Goal: Obtain resource: Download file/media

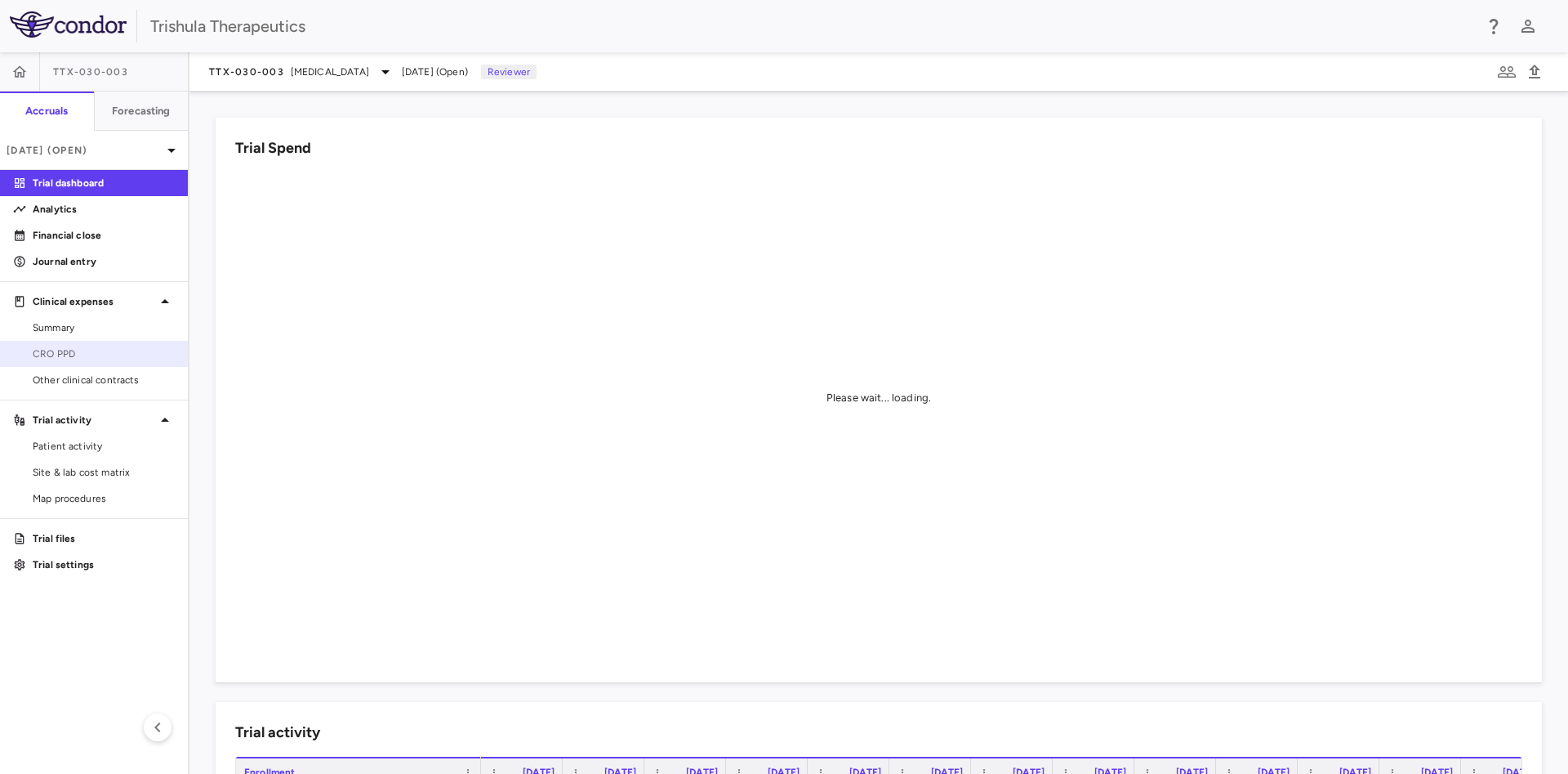
click at [88, 351] on span "CRO PPD" at bounding box center [104, 353] width 142 height 15
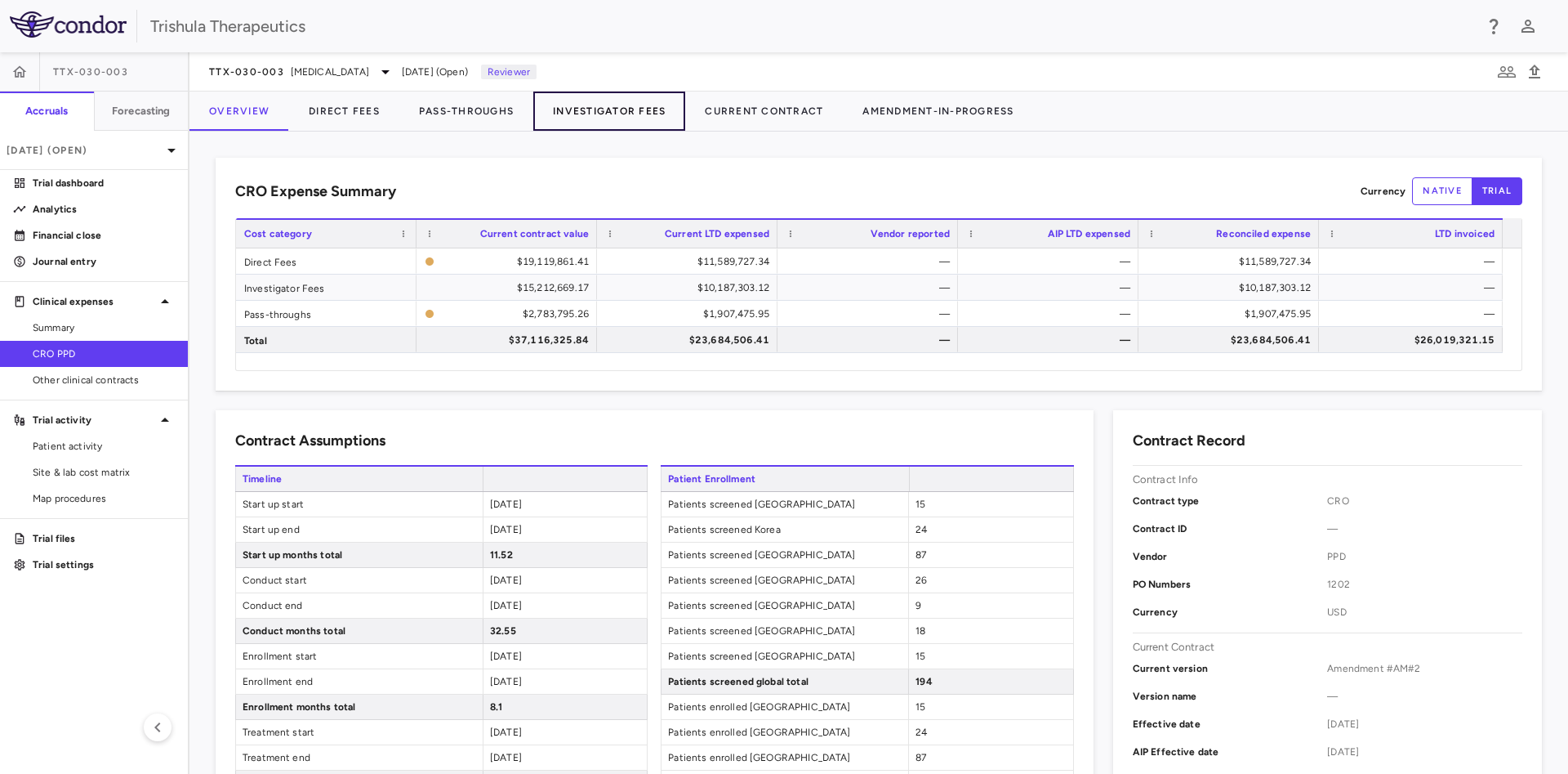
click at [619, 106] on button "Investigator Fees" at bounding box center [609, 110] width 152 height 39
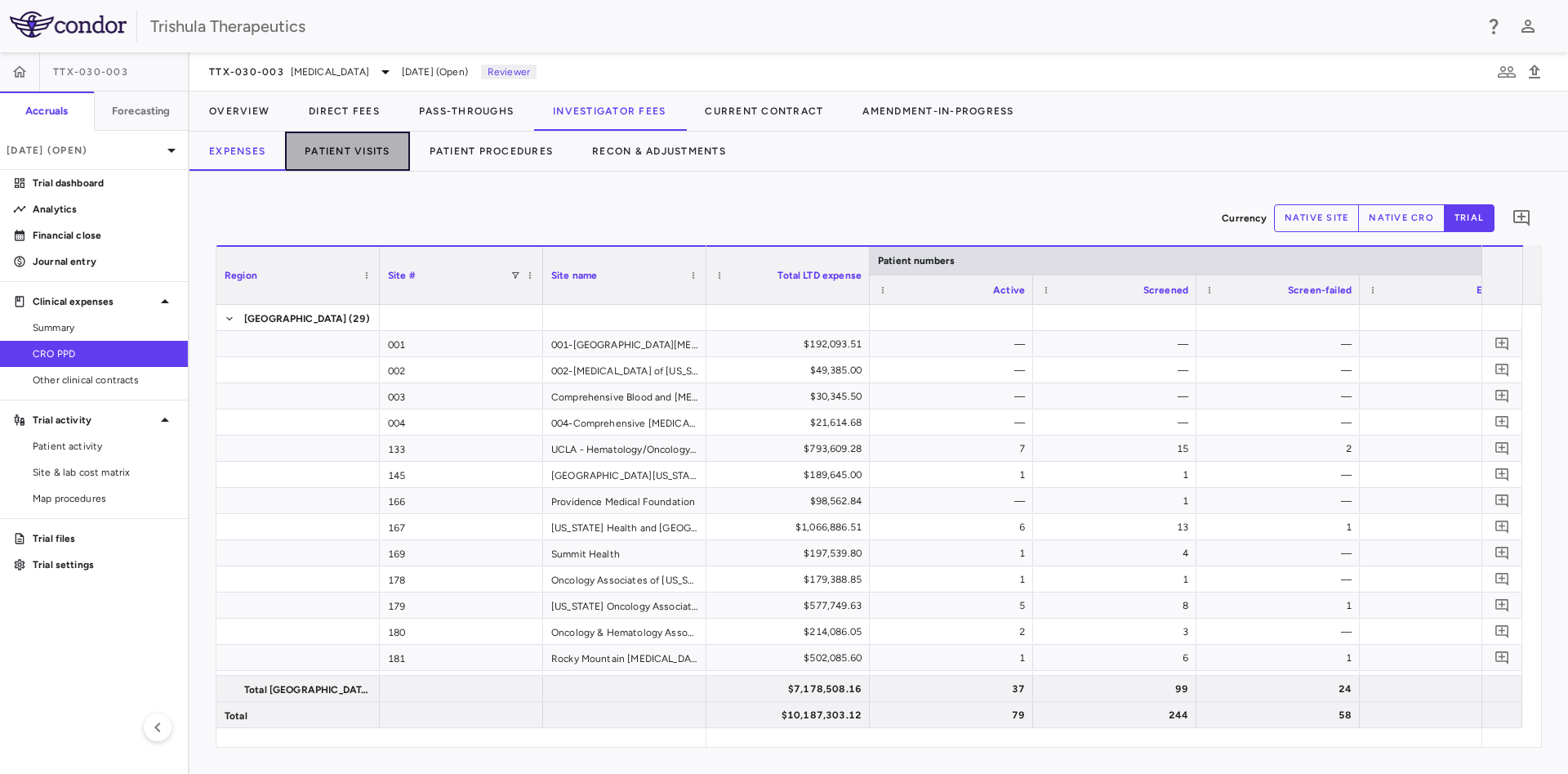
click at [363, 143] on button "Patient Visits" at bounding box center [348, 151] width 125 height 39
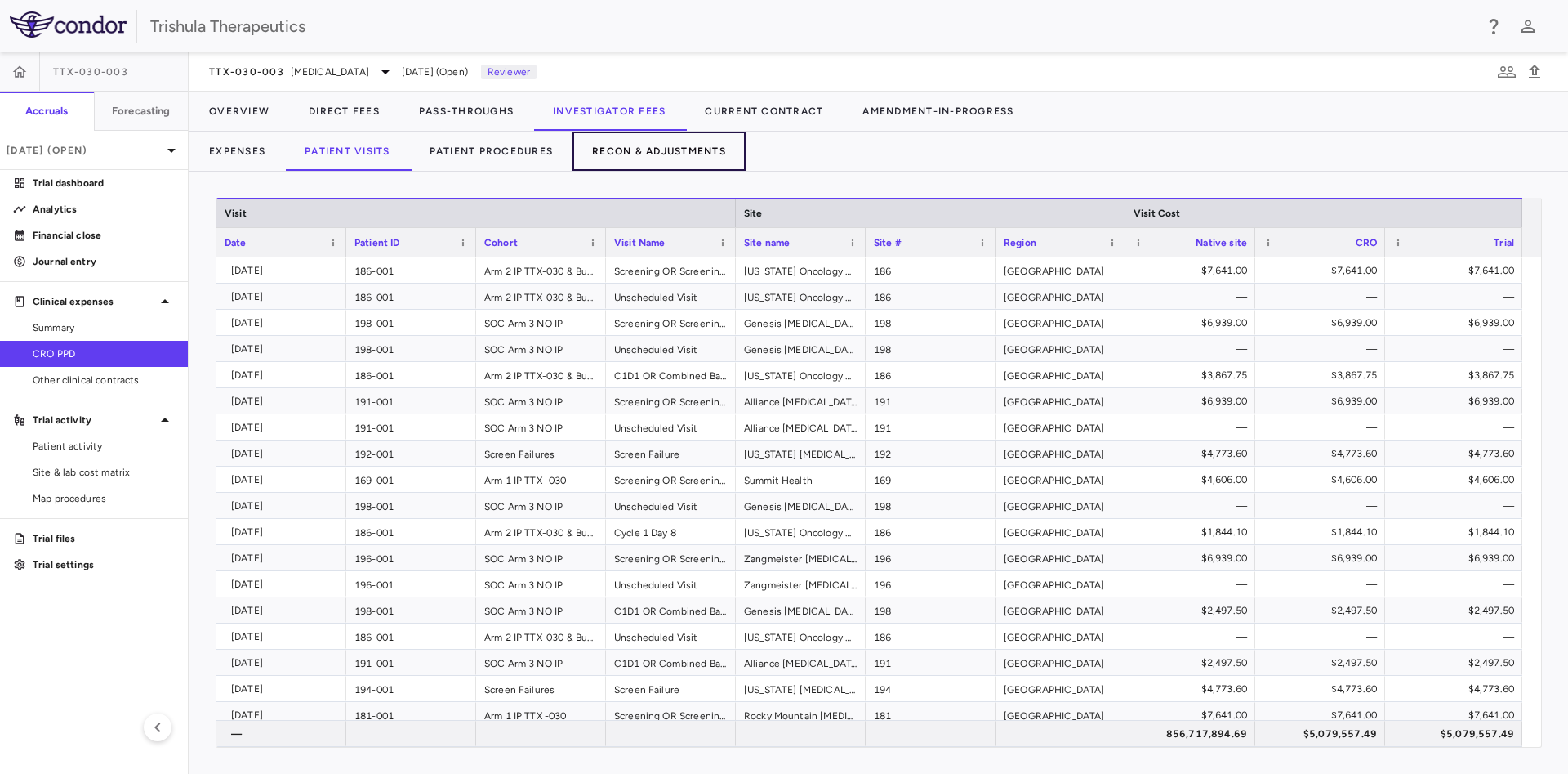
click at [630, 150] on button "Recon & Adjustments" at bounding box center [659, 151] width 173 height 39
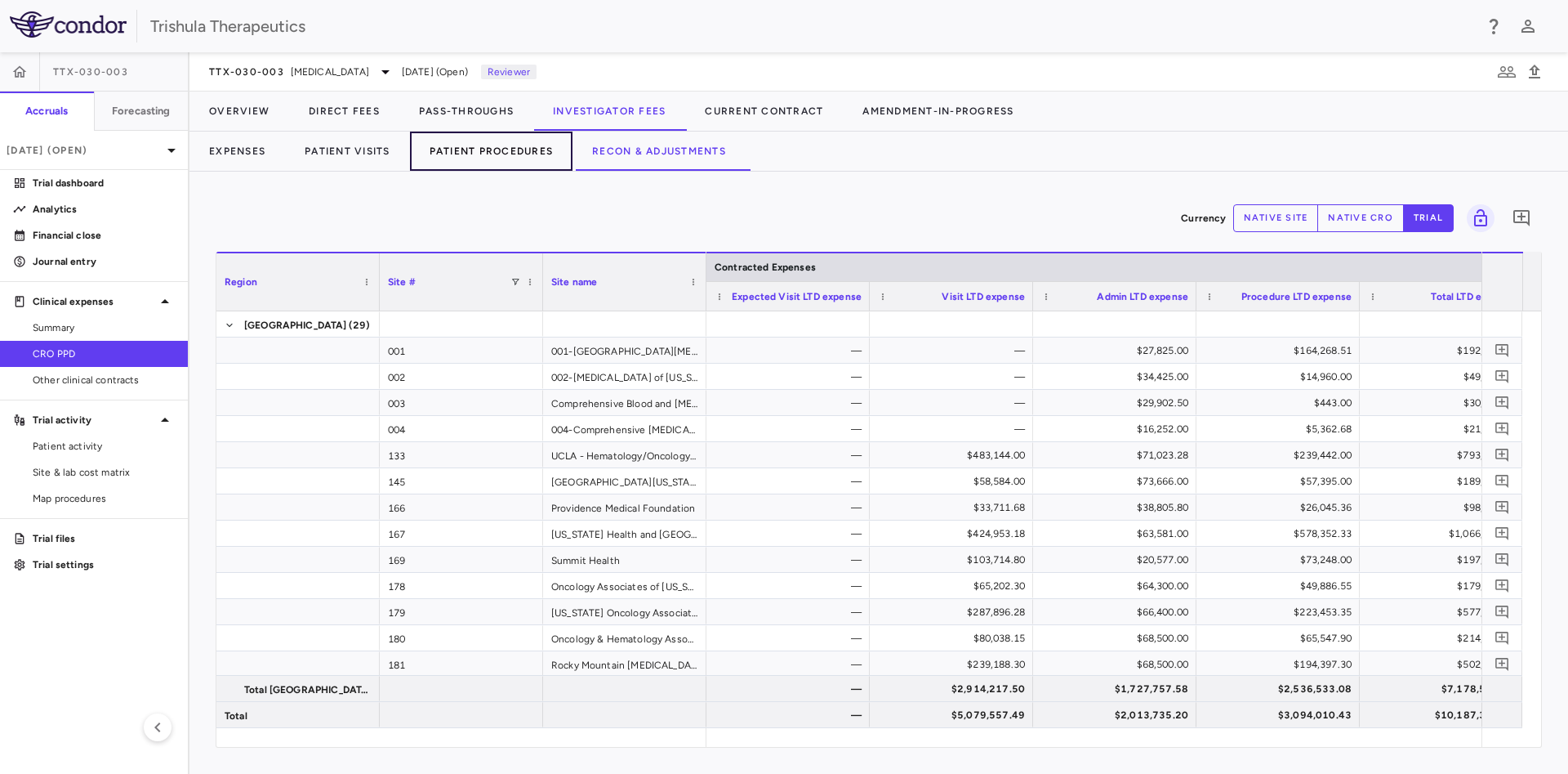
click at [513, 154] on button "Patient Procedures" at bounding box center [492, 151] width 163 height 39
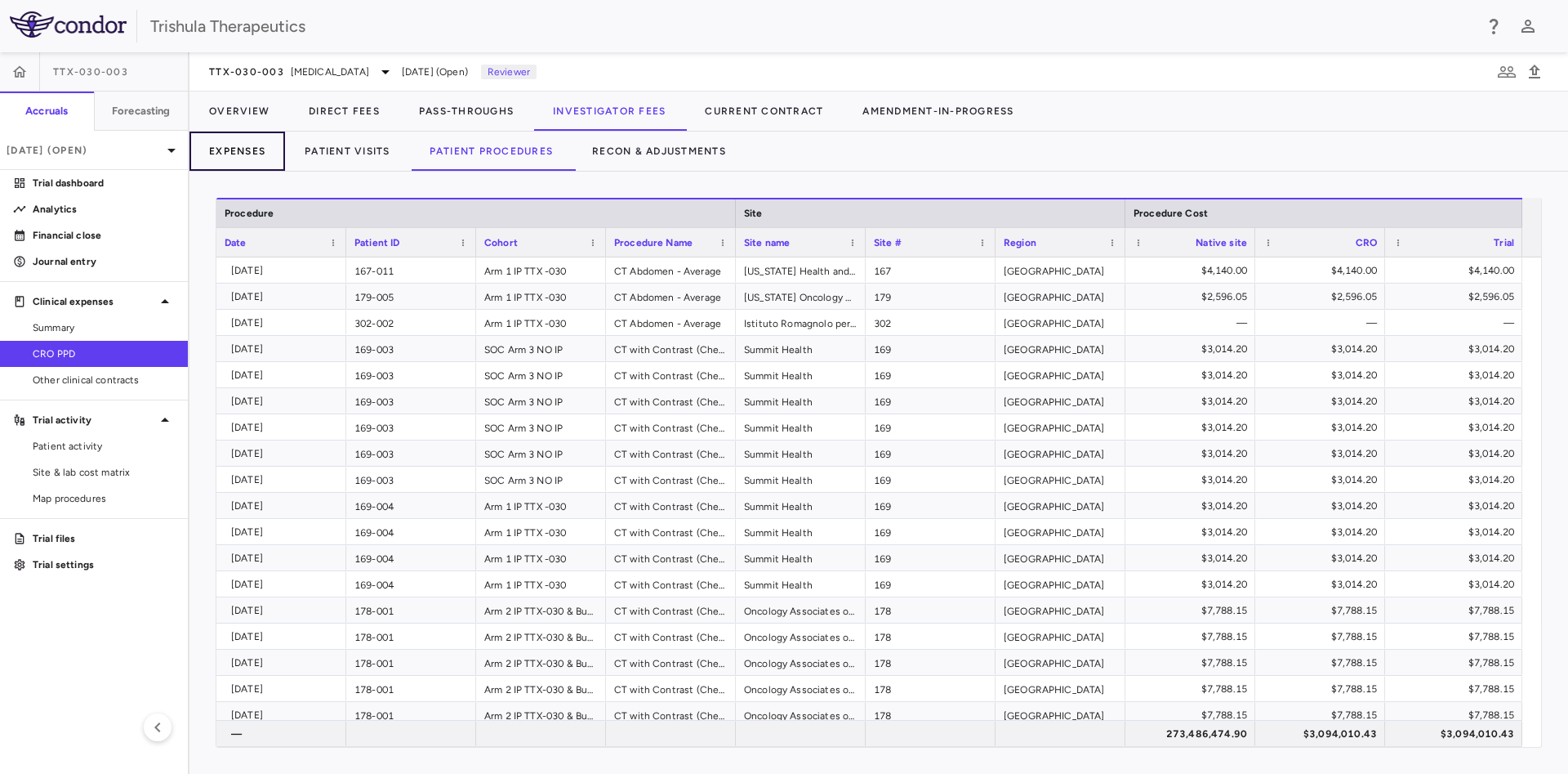
click at [245, 155] on button "Expenses" at bounding box center [237, 151] width 95 height 39
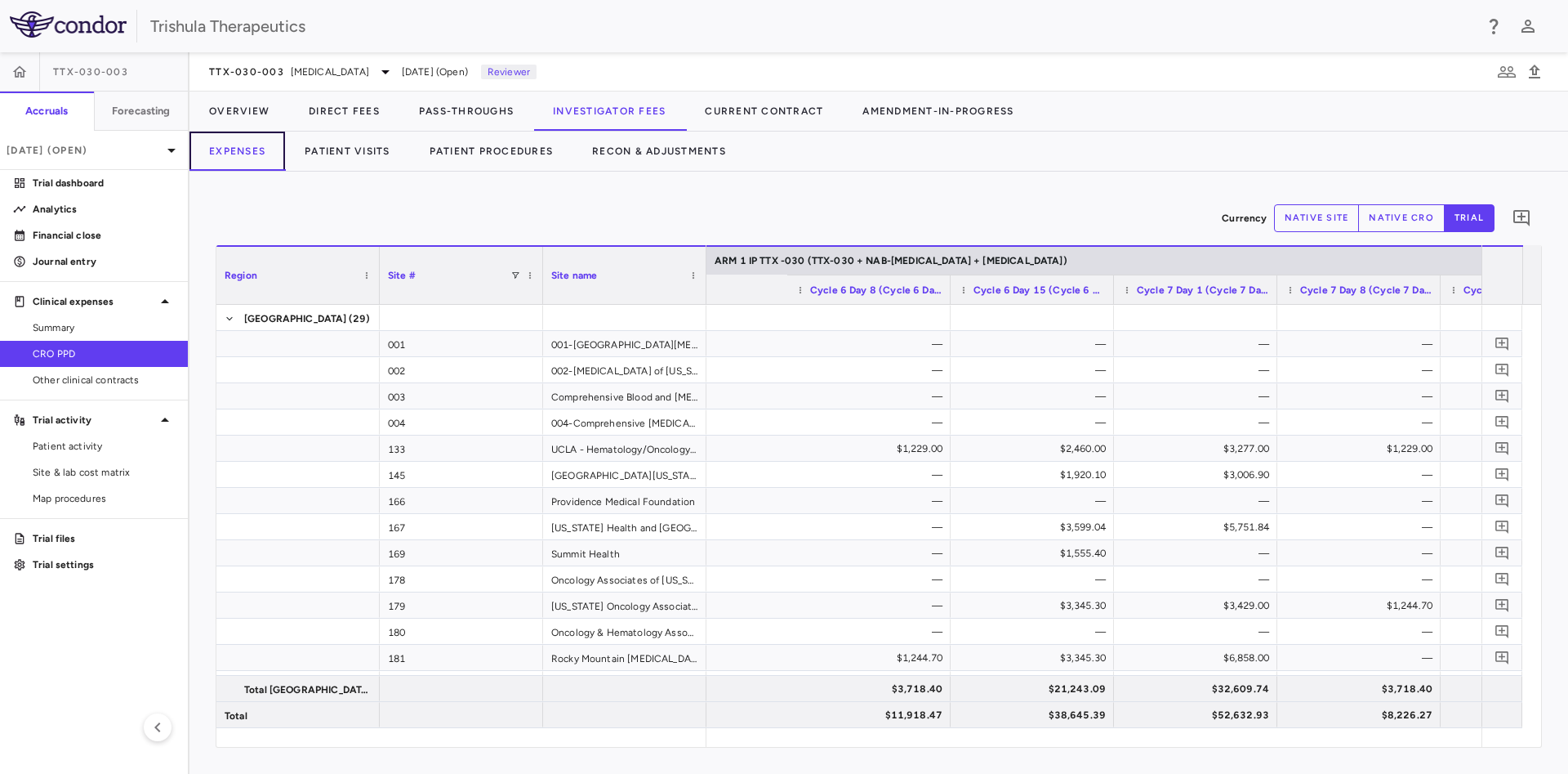
scroll to position [0, 4558]
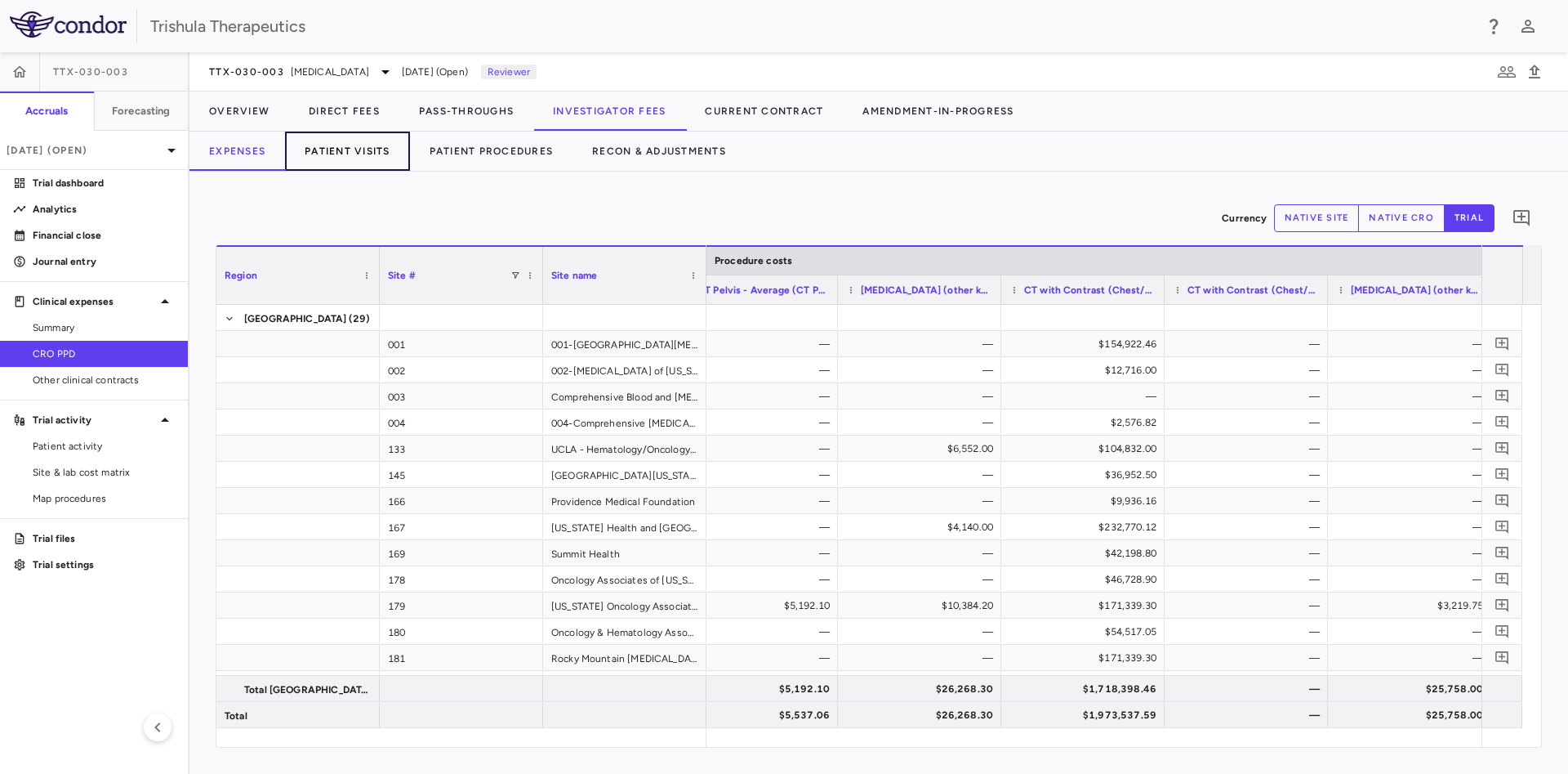
click at [352, 147] on button "Patient Visits" at bounding box center [348, 151] width 125 height 39
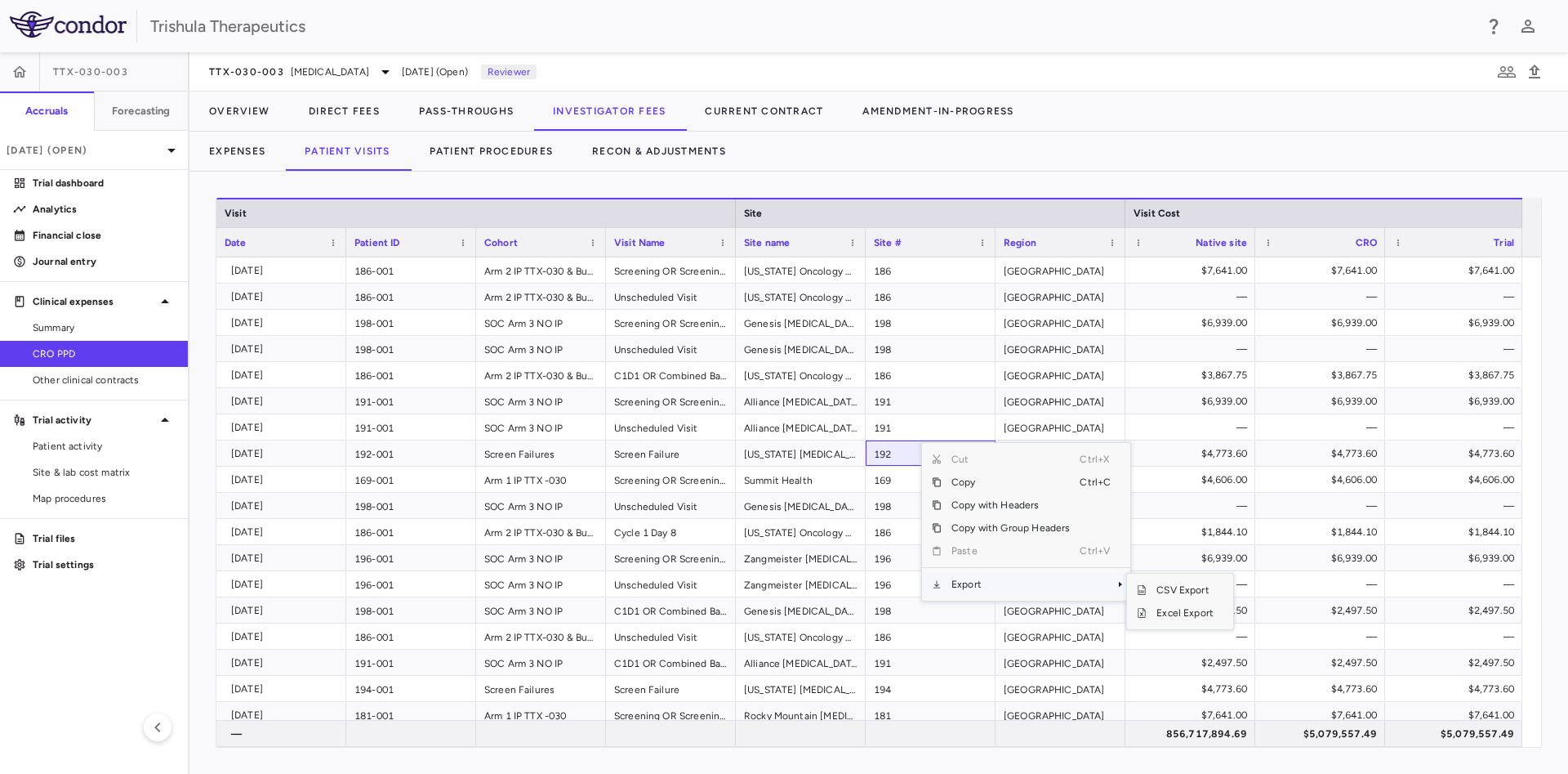
click at [971, 580] on span "Export" at bounding box center [1010, 584] width 138 height 23
click at [1165, 616] on span "Excel Export" at bounding box center [1185, 613] width 77 height 23
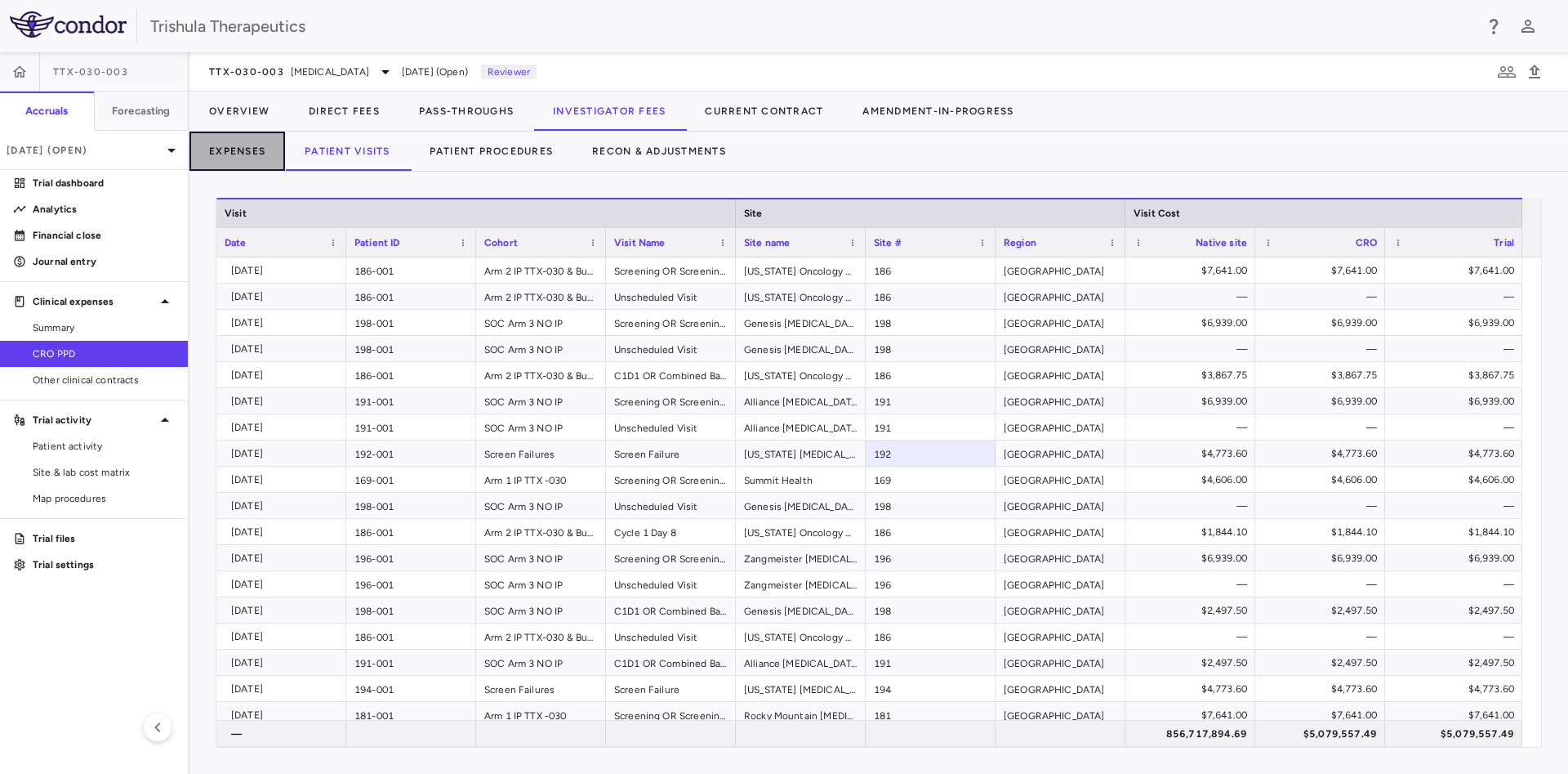
click at [251, 155] on button "Expenses" at bounding box center [237, 151] width 95 height 39
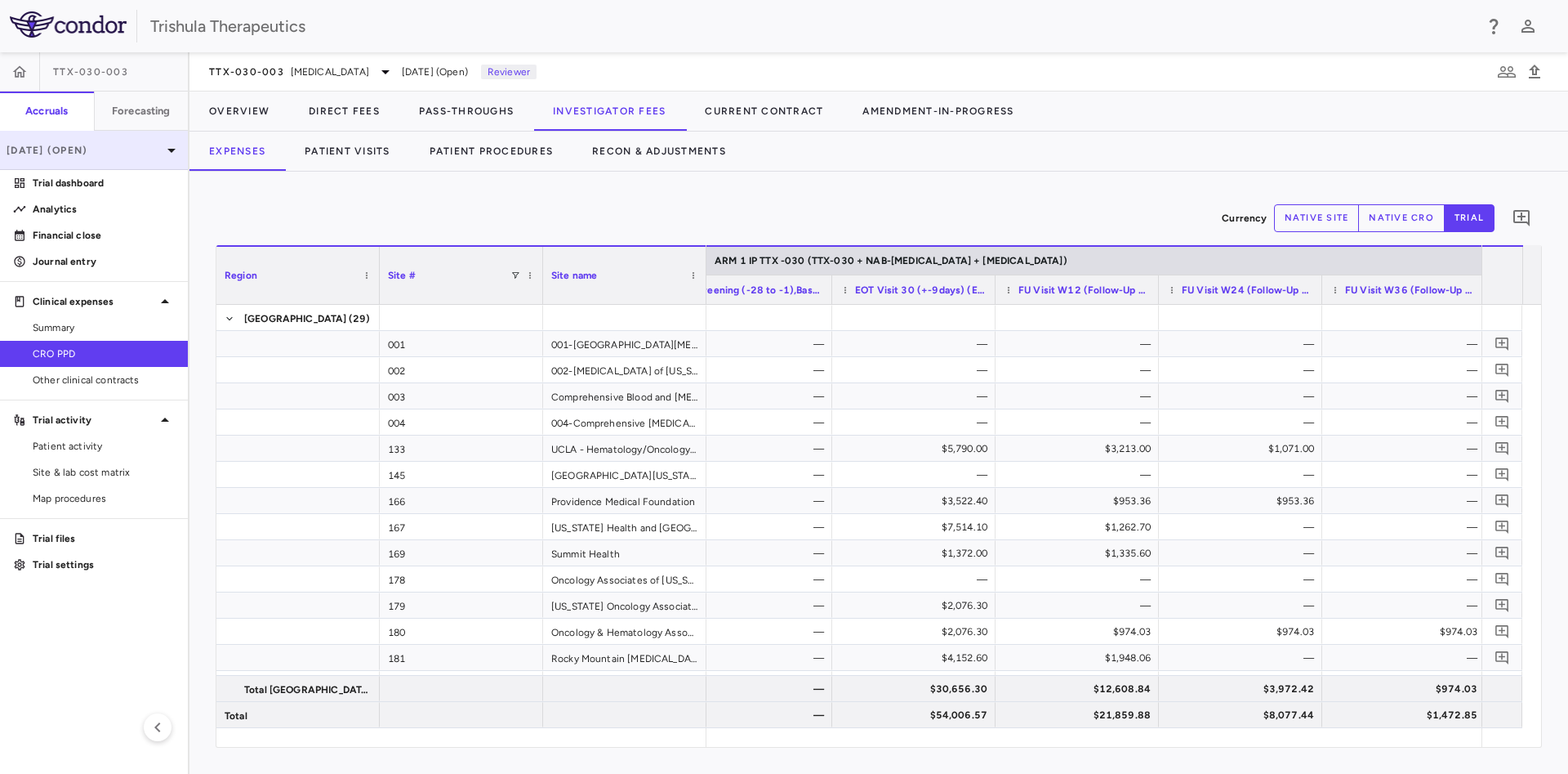
click at [100, 140] on div "Jul 2025 (Open)" at bounding box center [94, 150] width 188 height 39
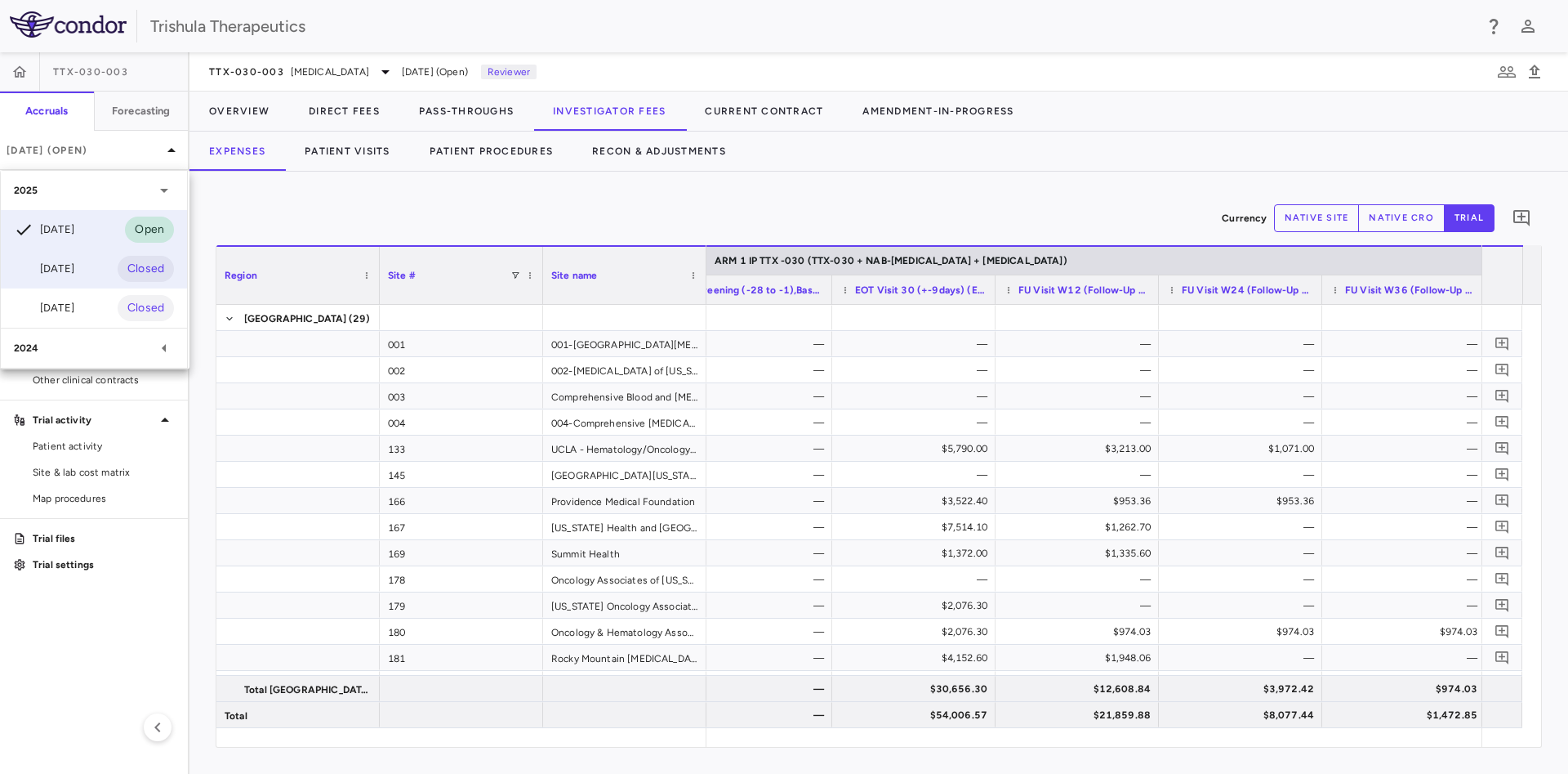
click at [108, 269] on div "Jun 2025 Closed" at bounding box center [94, 268] width 186 height 39
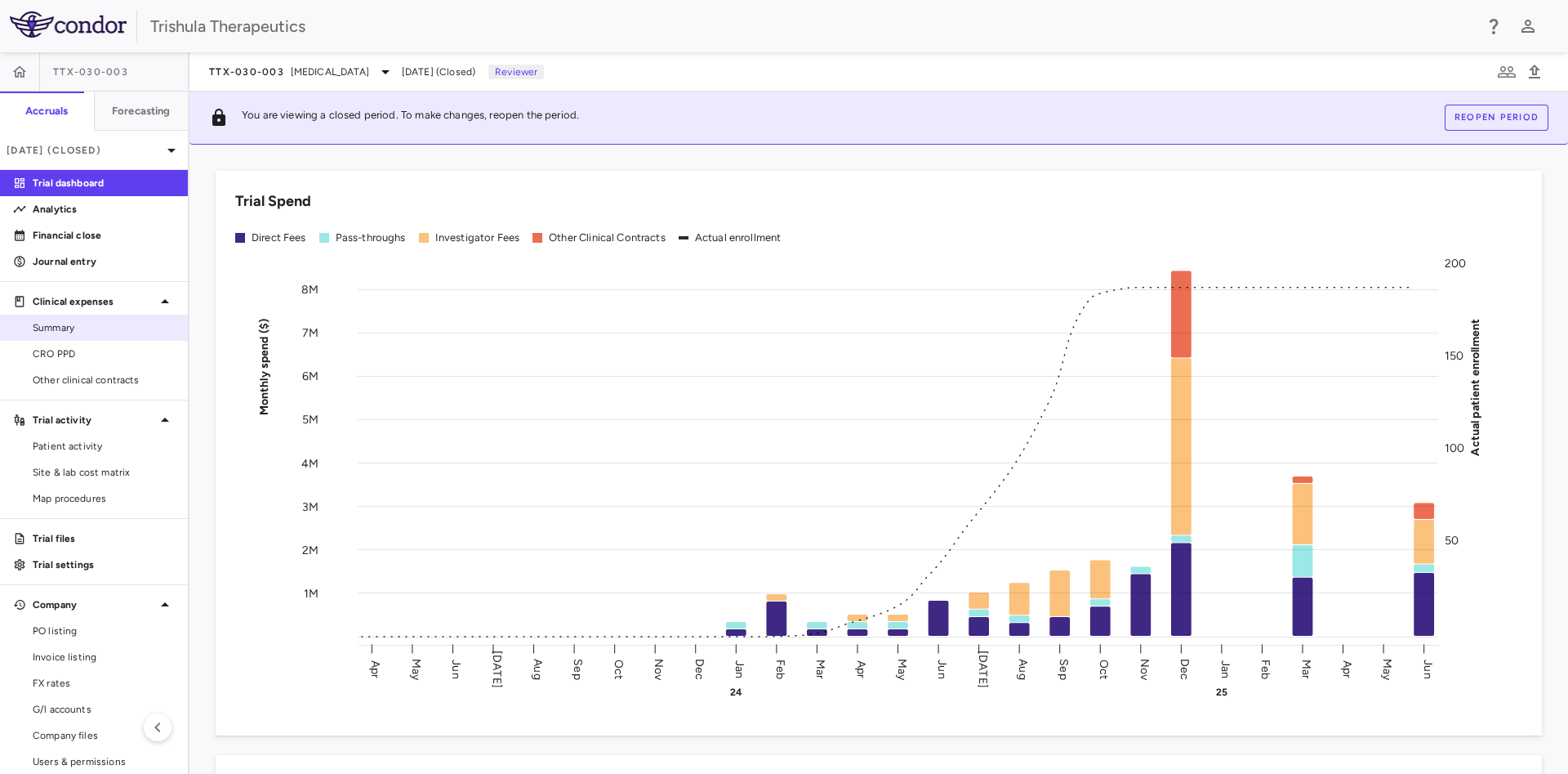
click at [54, 325] on span "Summary" at bounding box center [104, 327] width 142 height 15
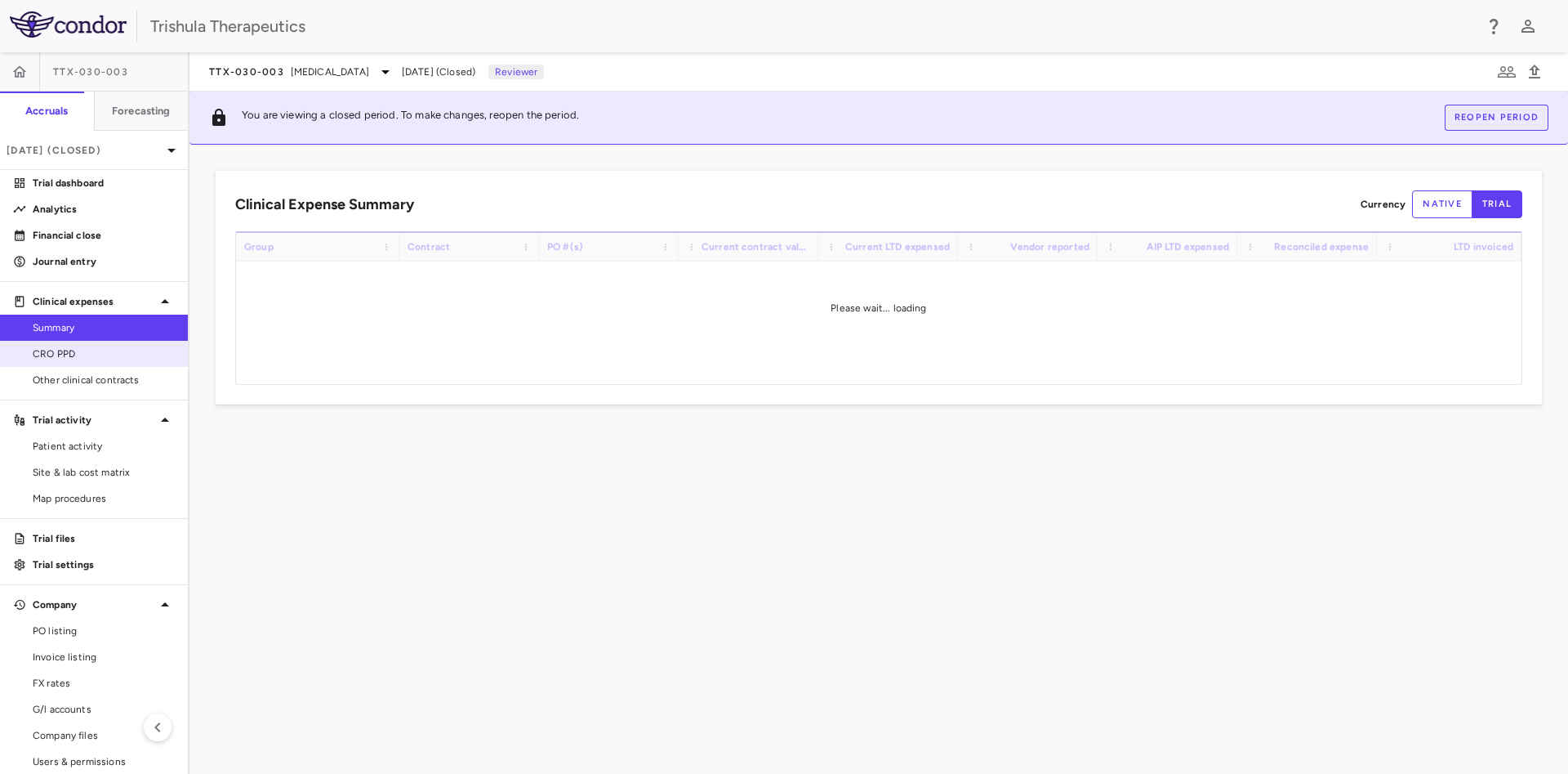
click at [56, 359] on span "CRO PPD" at bounding box center [104, 353] width 142 height 15
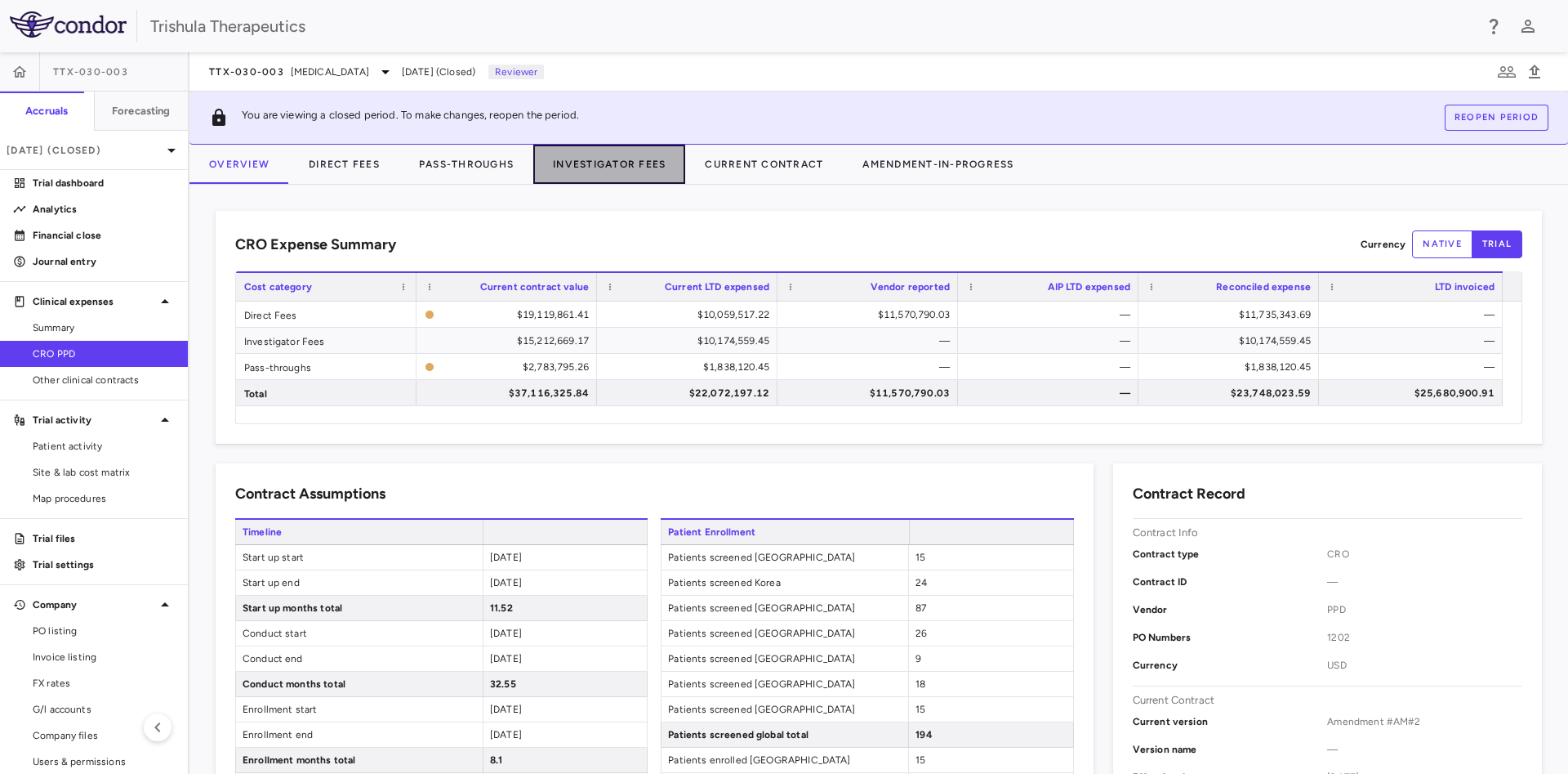
click at [567, 167] on button "Investigator Fees" at bounding box center [609, 164] width 152 height 39
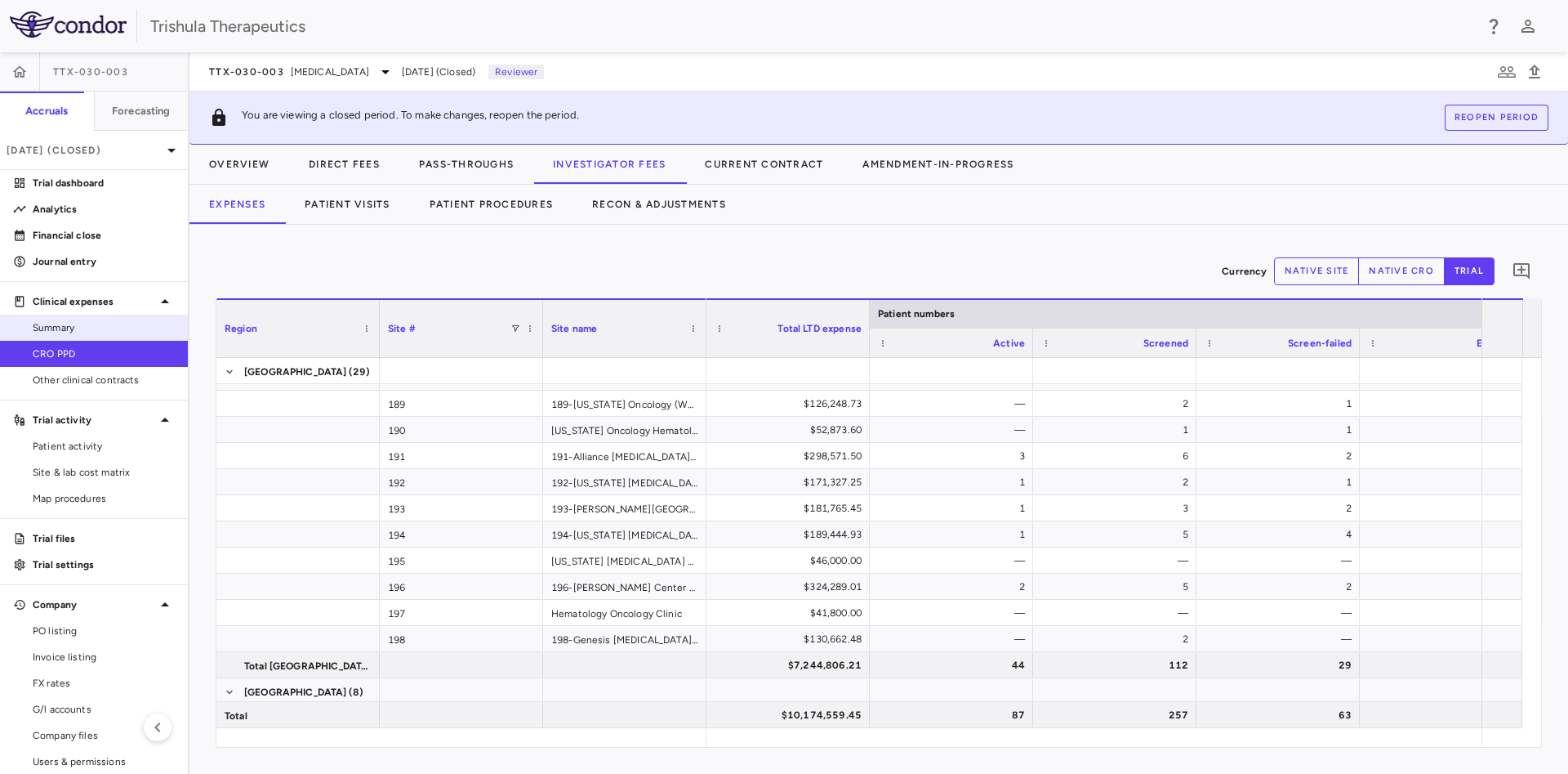
click at [77, 315] on div "Summary" at bounding box center [94, 328] width 188 height 26
click at [67, 156] on p "Jun 2025 (Closed)" at bounding box center [84, 150] width 155 height 15
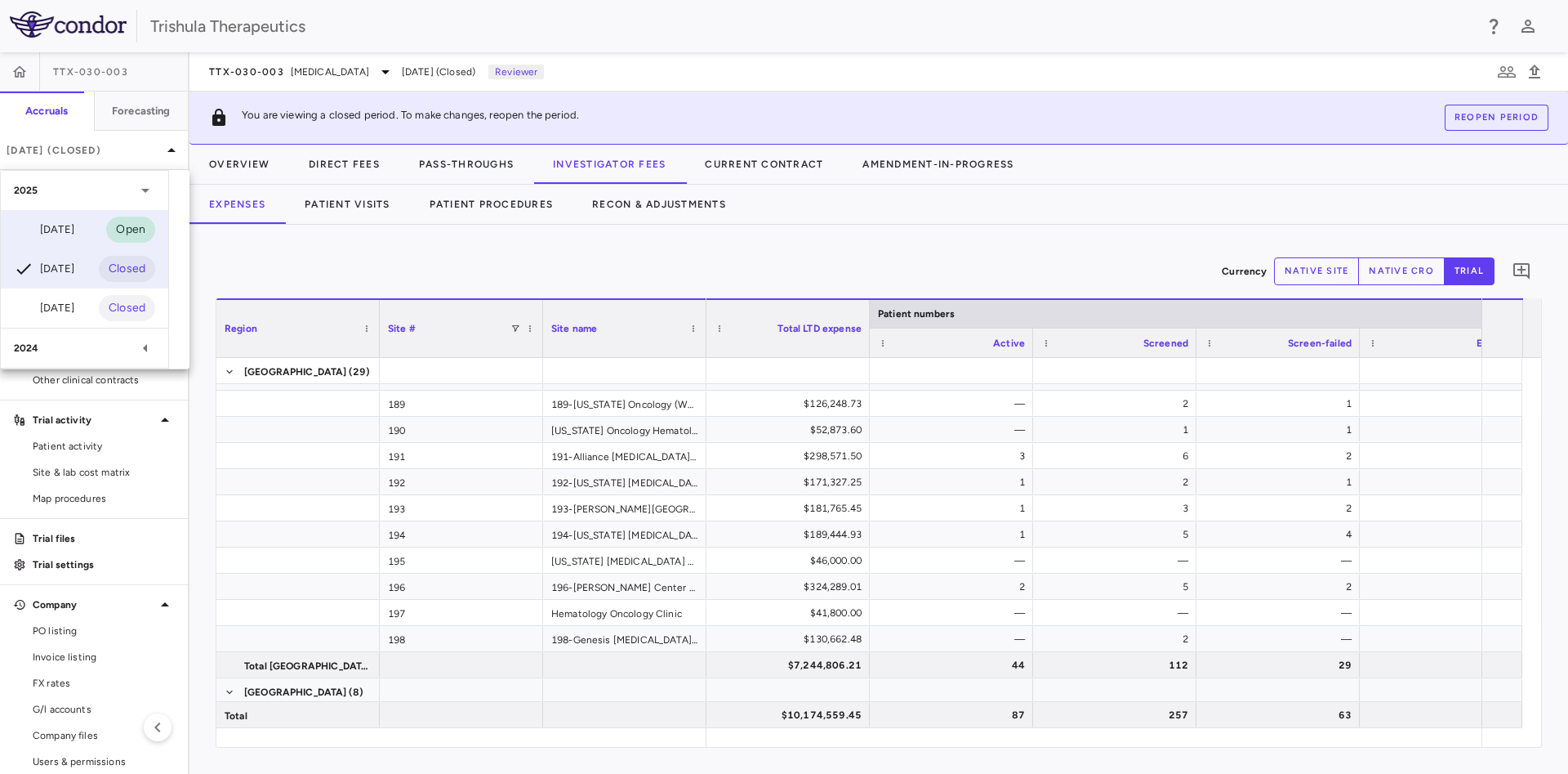
click at [59, 232] on div "Jul 2025" at bounding box center [44, 229] width 61 height 20
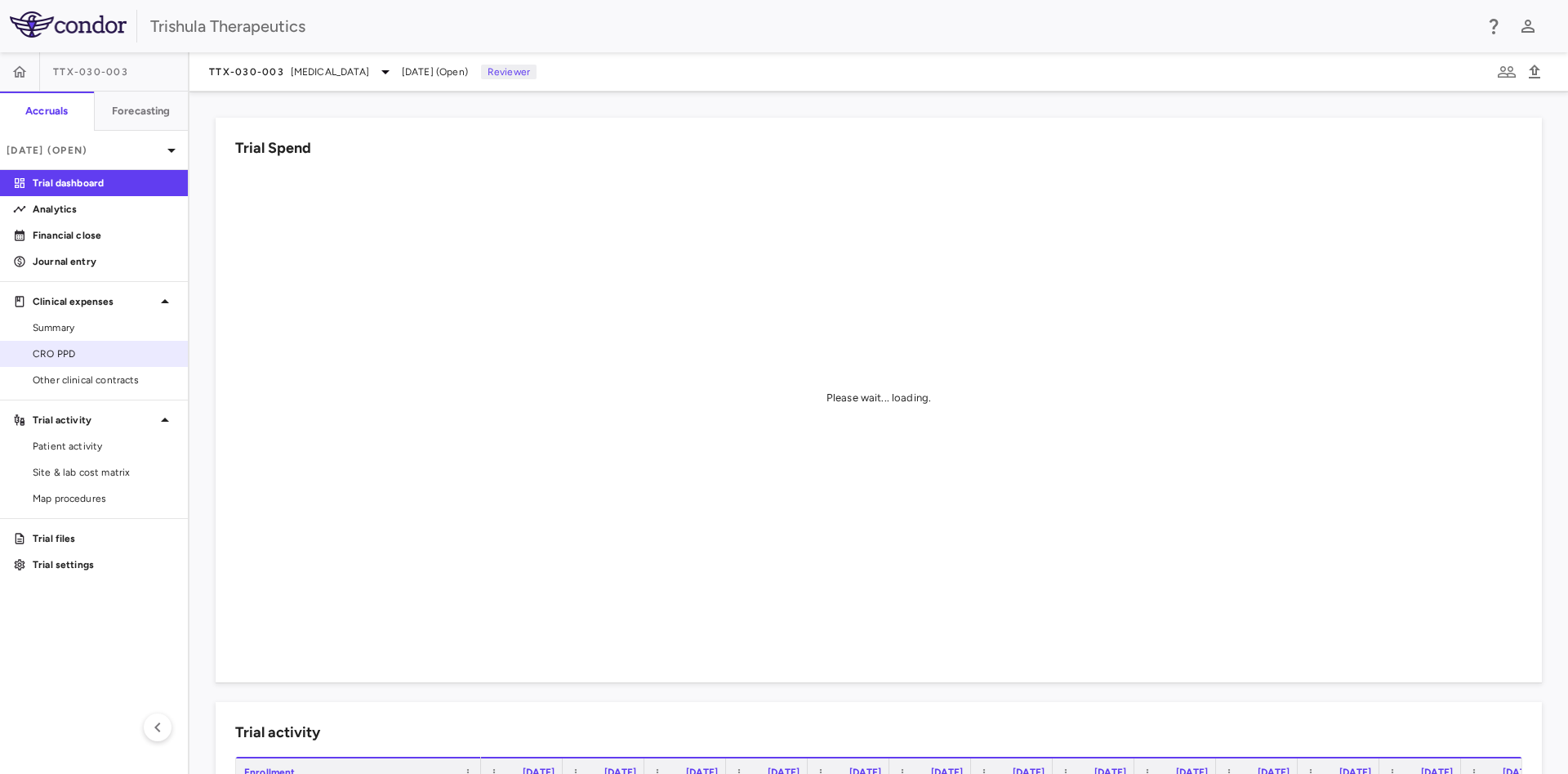
click at [56, 356] on span "CRO PPD" at bounding box center [104, 353] width 142 height 15
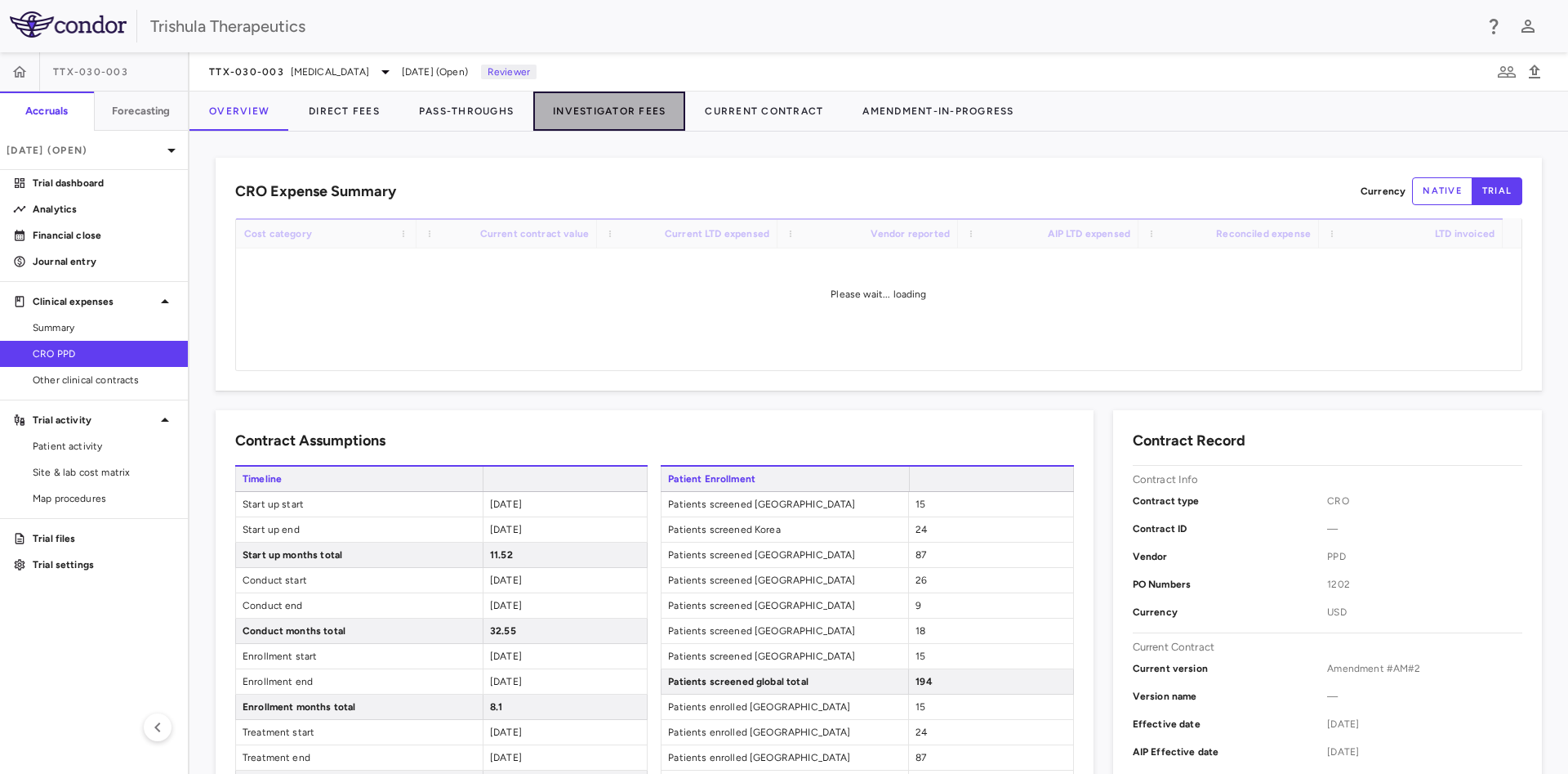
click at [568, 109] on button "Investigator Fees" at bounding box center [609, 110] width 152 height 39
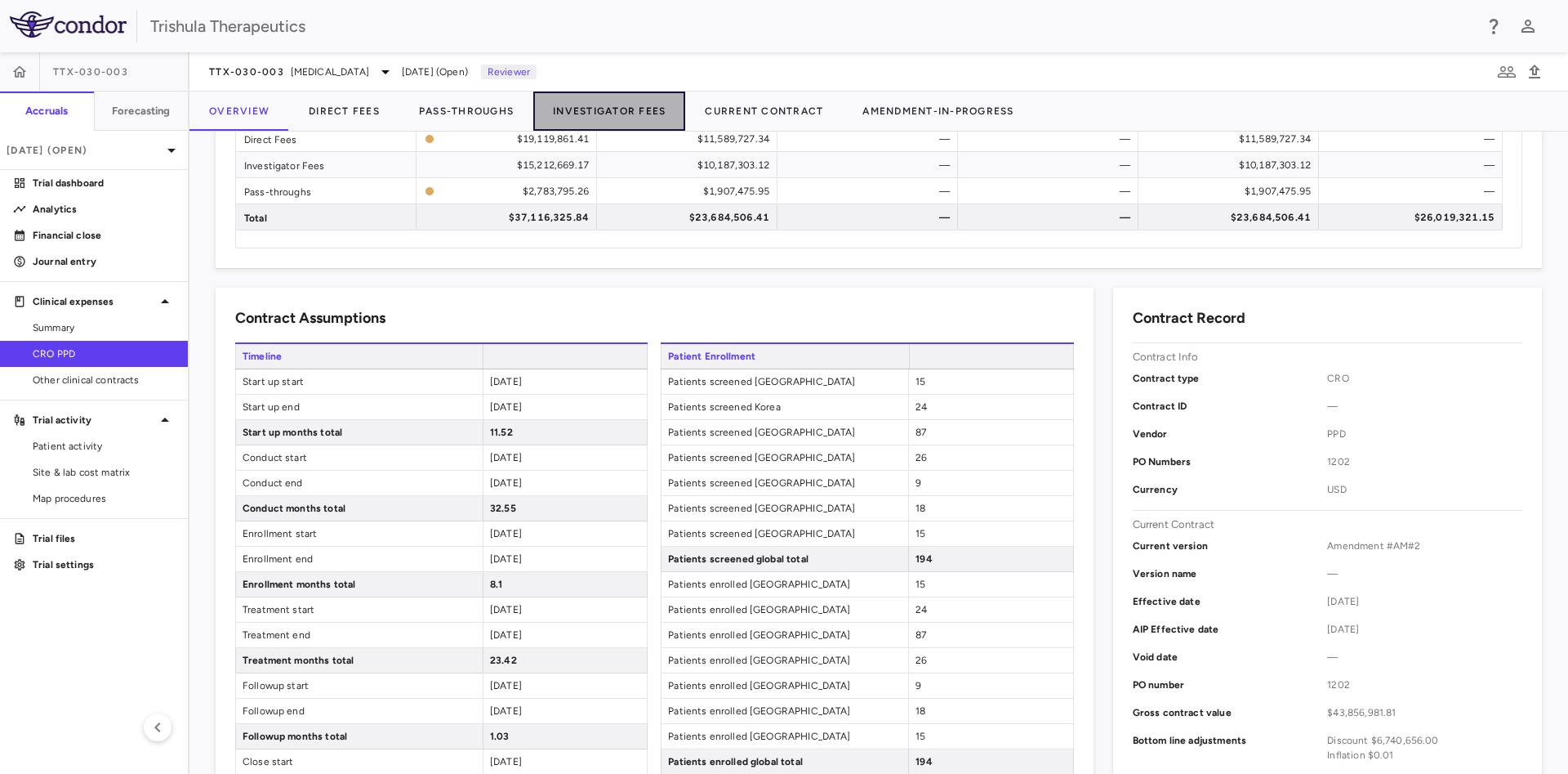
click at [603, 114] on button "Investigator Fees" at bounding box center [609, 110] width 152 height 39
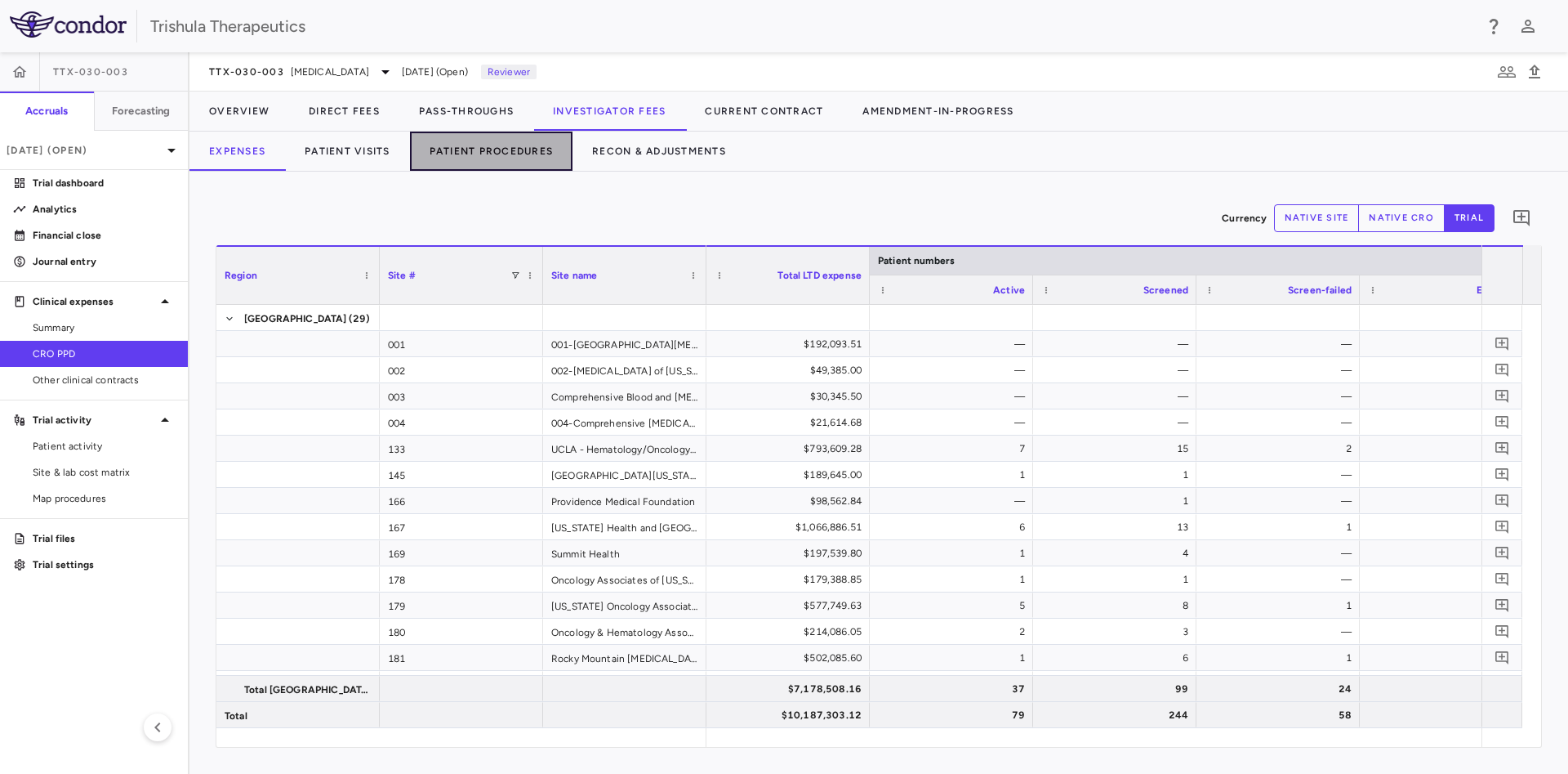
click at [477, 151] on button "Patient Procedures" at bounding box center [492, 151] width 163 height 39
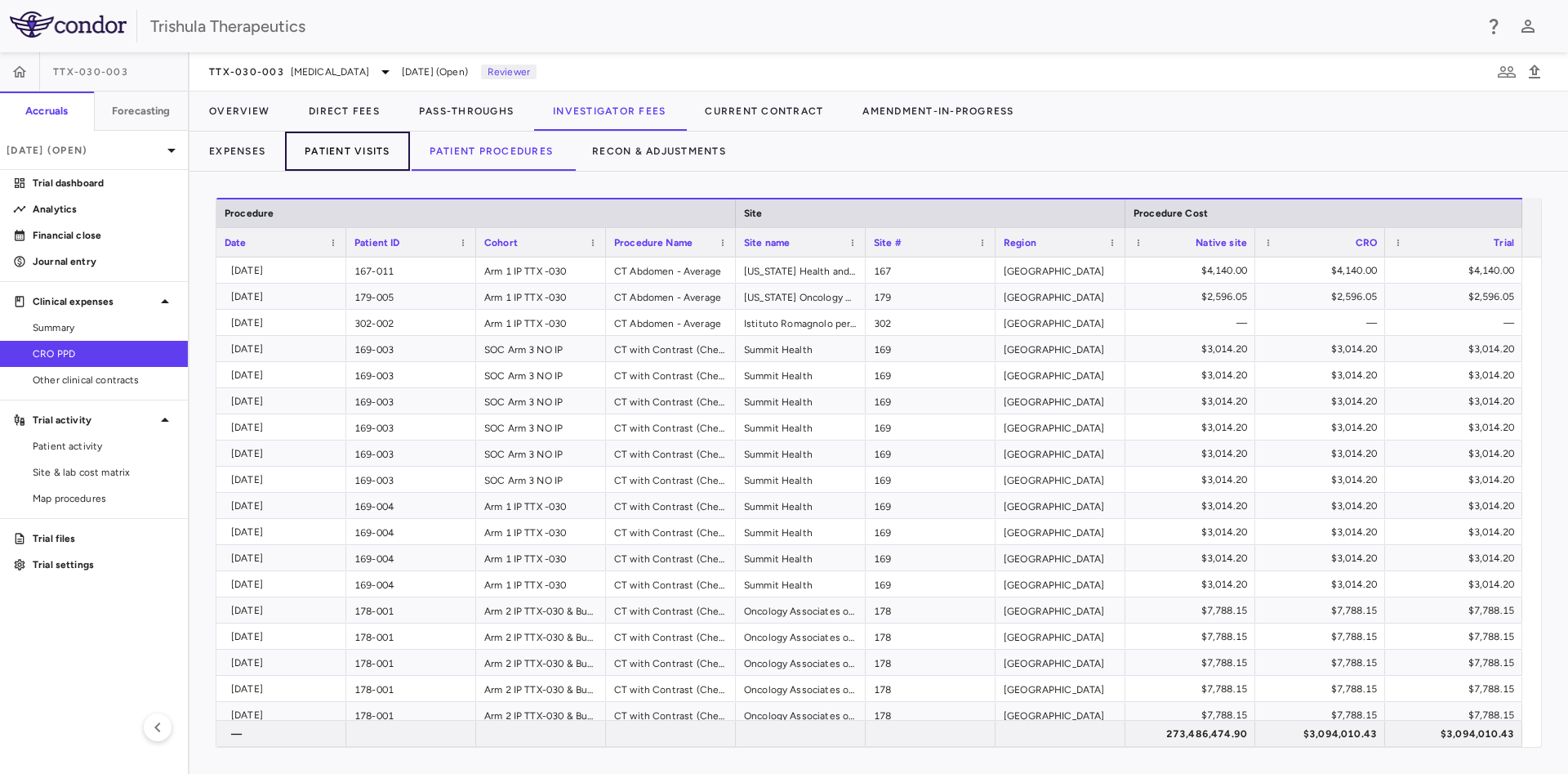
click at [368, 148] on button "Patient Visits" at bounding box center [348, 151] width 125 height 39
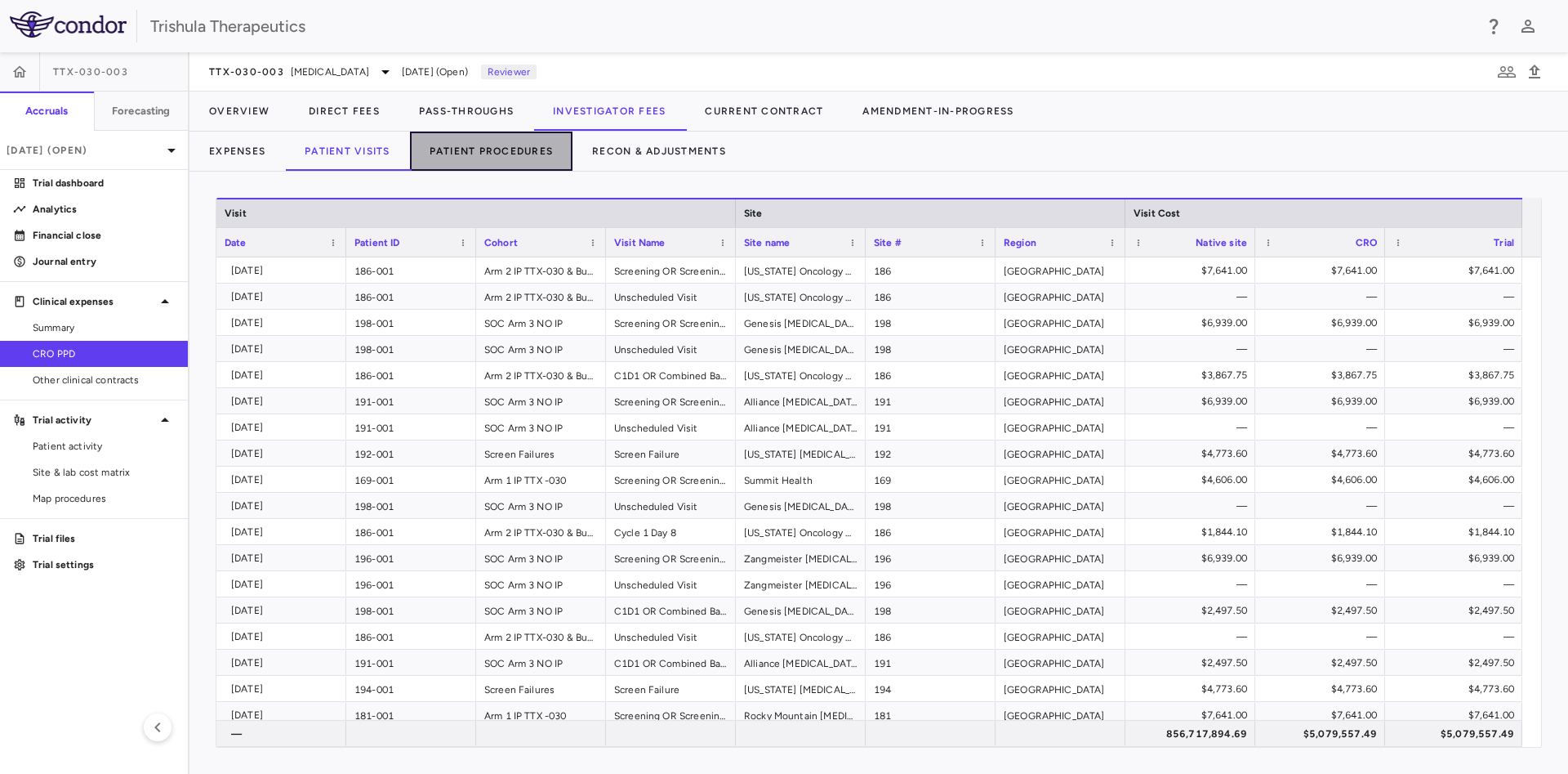
click at [493, 145] on button "Patient Procedures" at bounding box center [492, 151] width 163 height 39
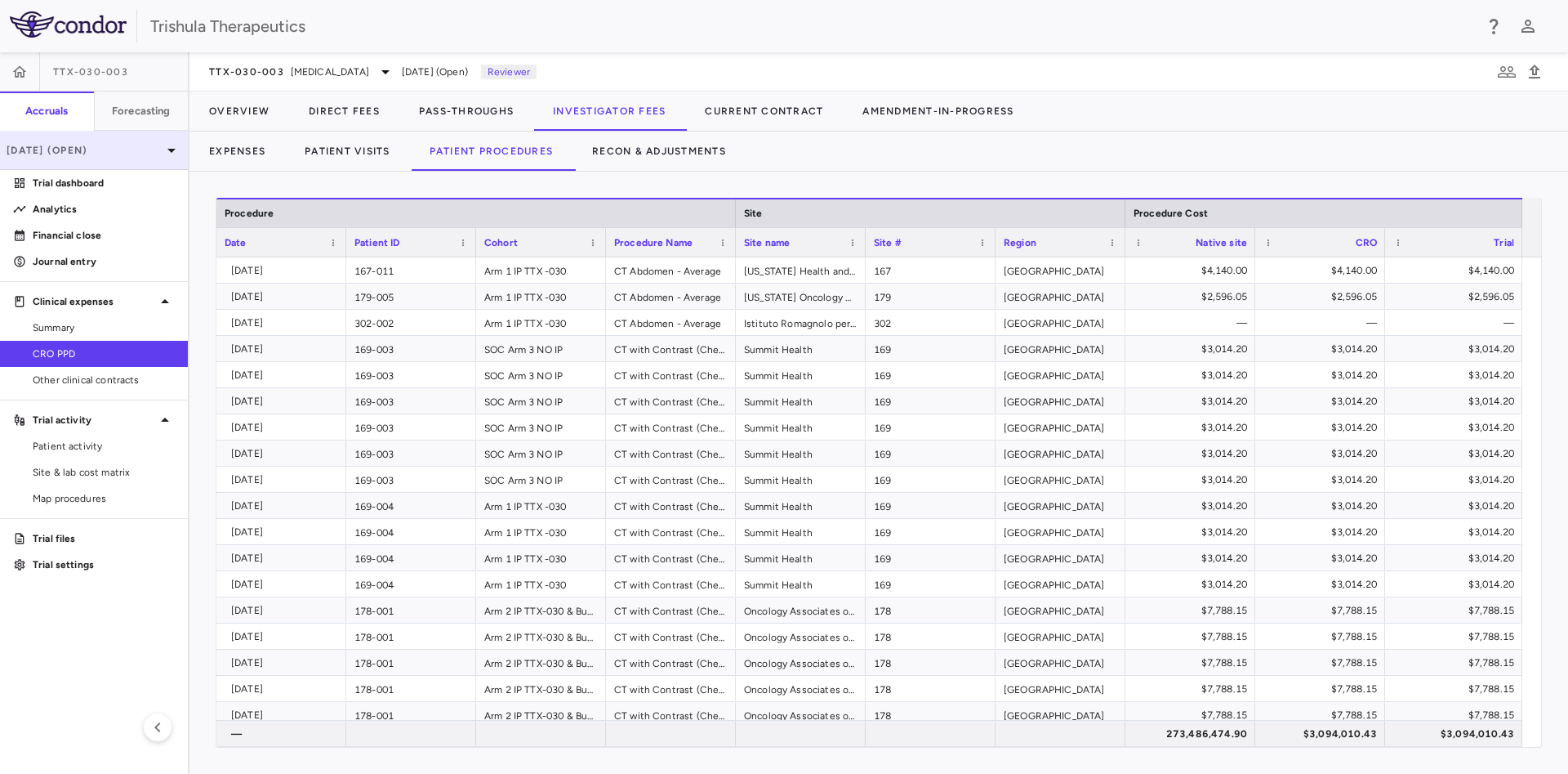
click at [131, 147] on p "Jul 2025 (Open)" at bounding box center [84, 150] width 155 height 15
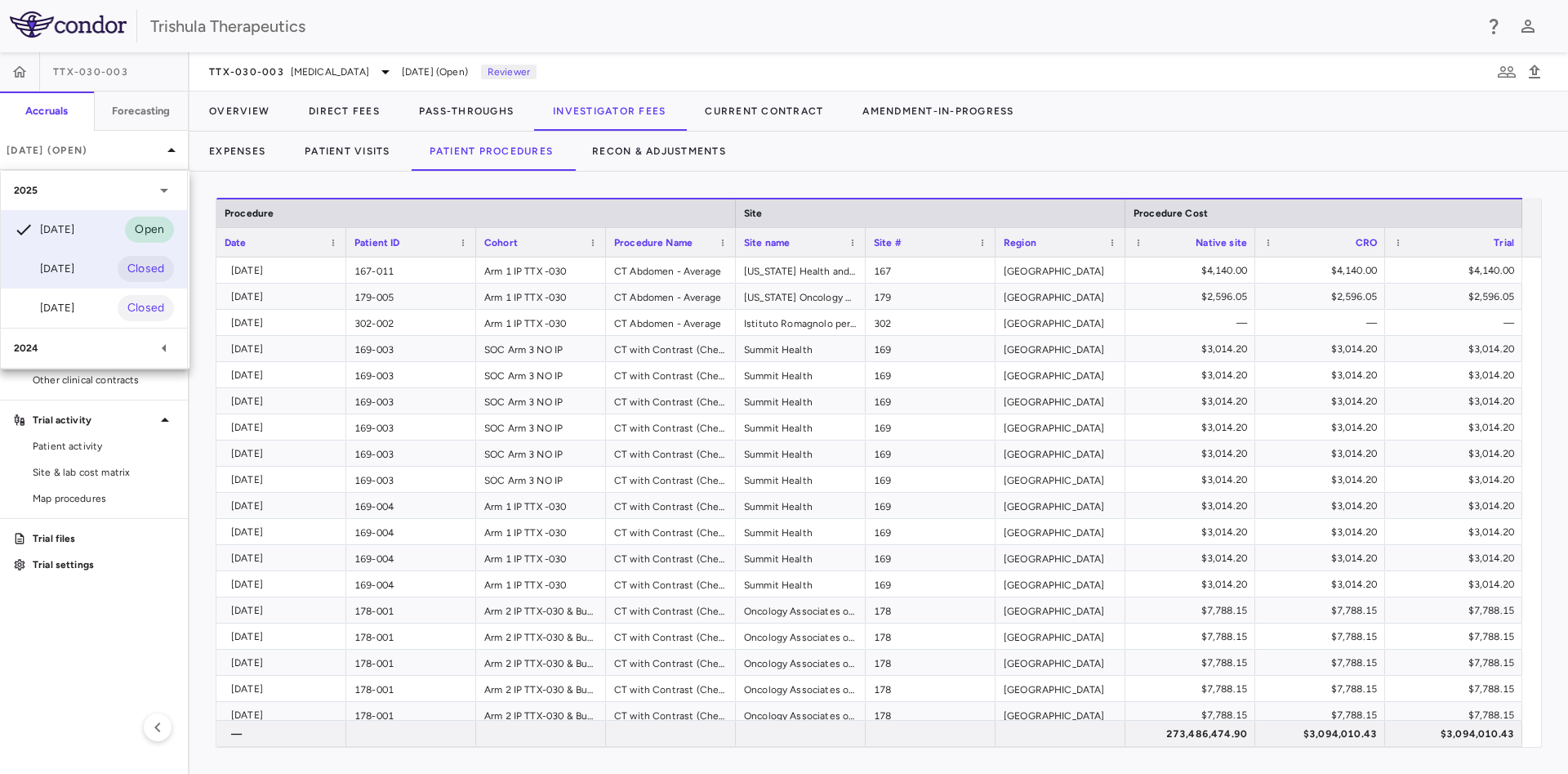
click at [98, 272] on div "Jun 2025 Closed" at bounding box center [94, 268] width 186 height 39
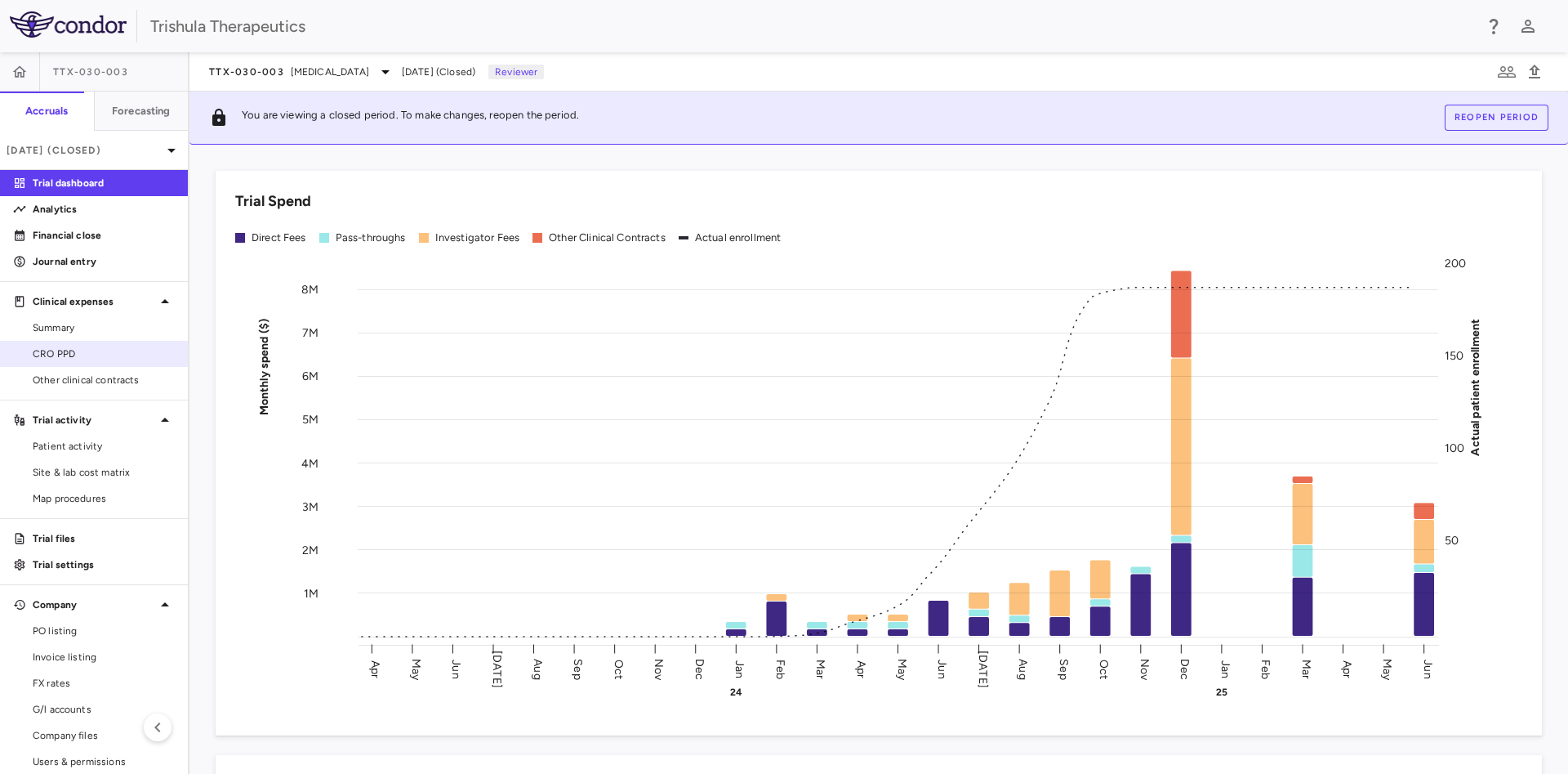
click at [75, 349] on span "CRO PPD" at bounding box center [104, 353] width 142 height 15
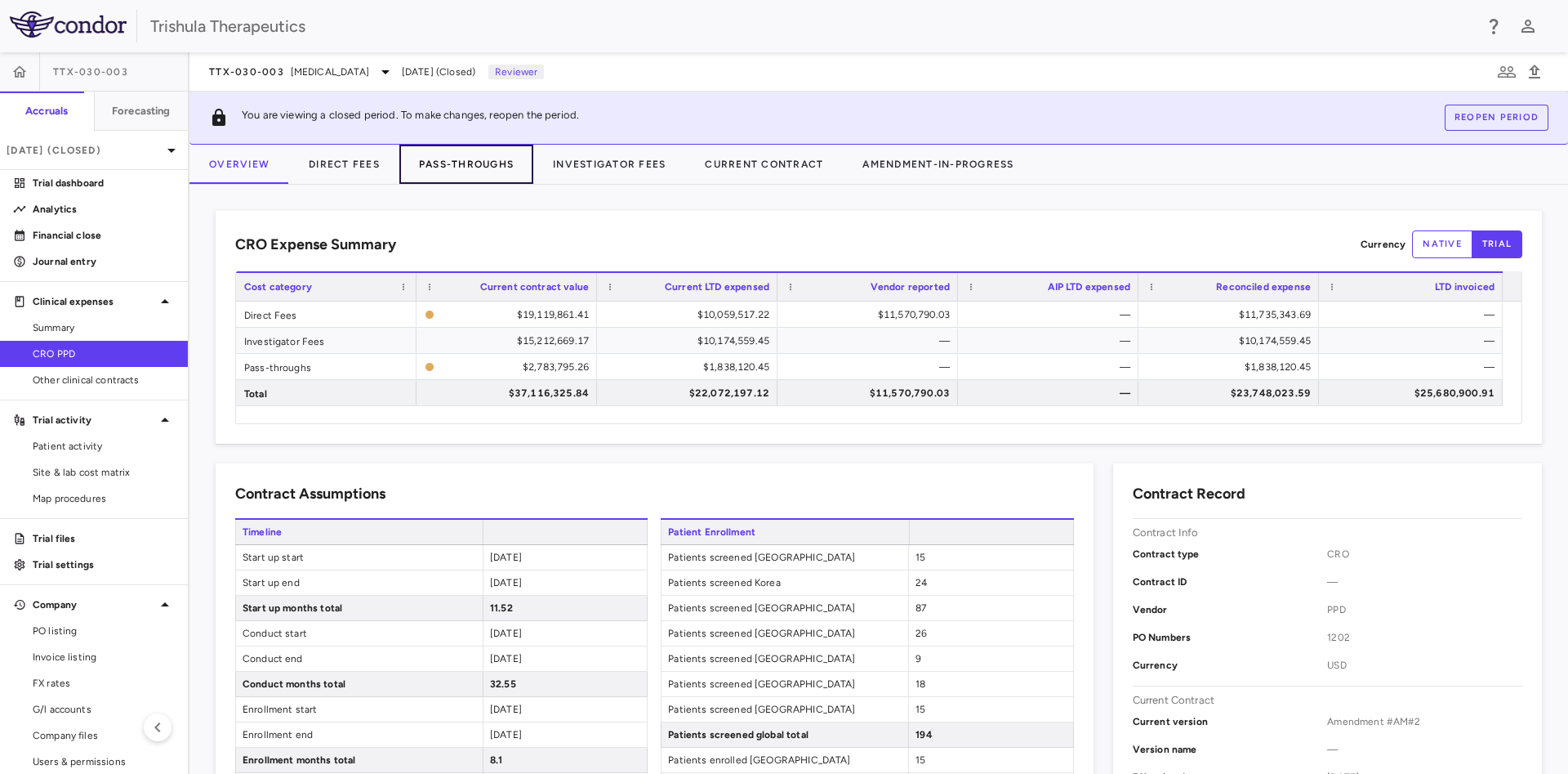
click at [471, 169] on button "Pass-Throughs" at bounding box center [466, 164] width 134 height 39
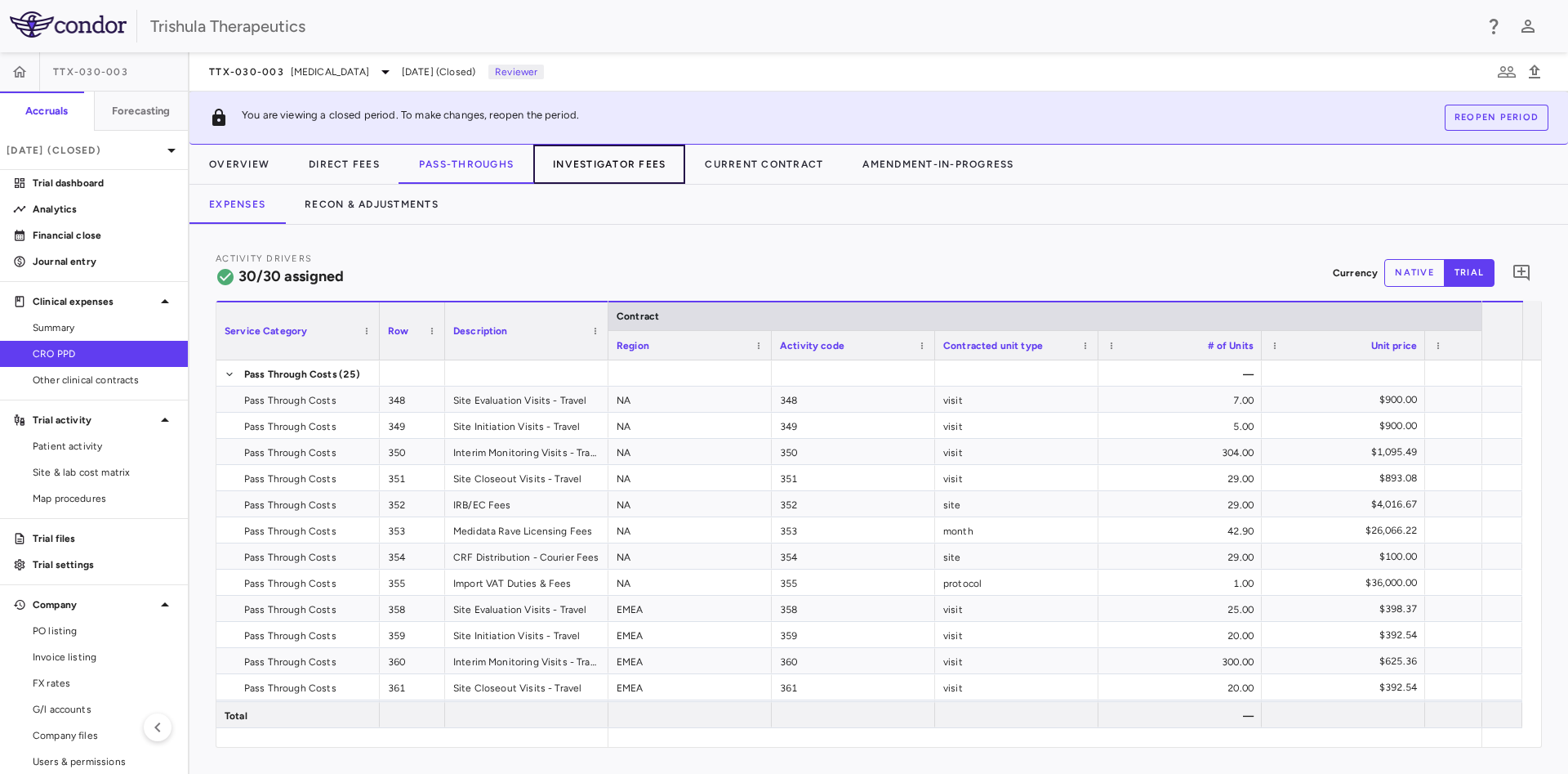
click at [569, 157] on button "Investigator Fees" at bounding box center [609, 164] width 152 height 39
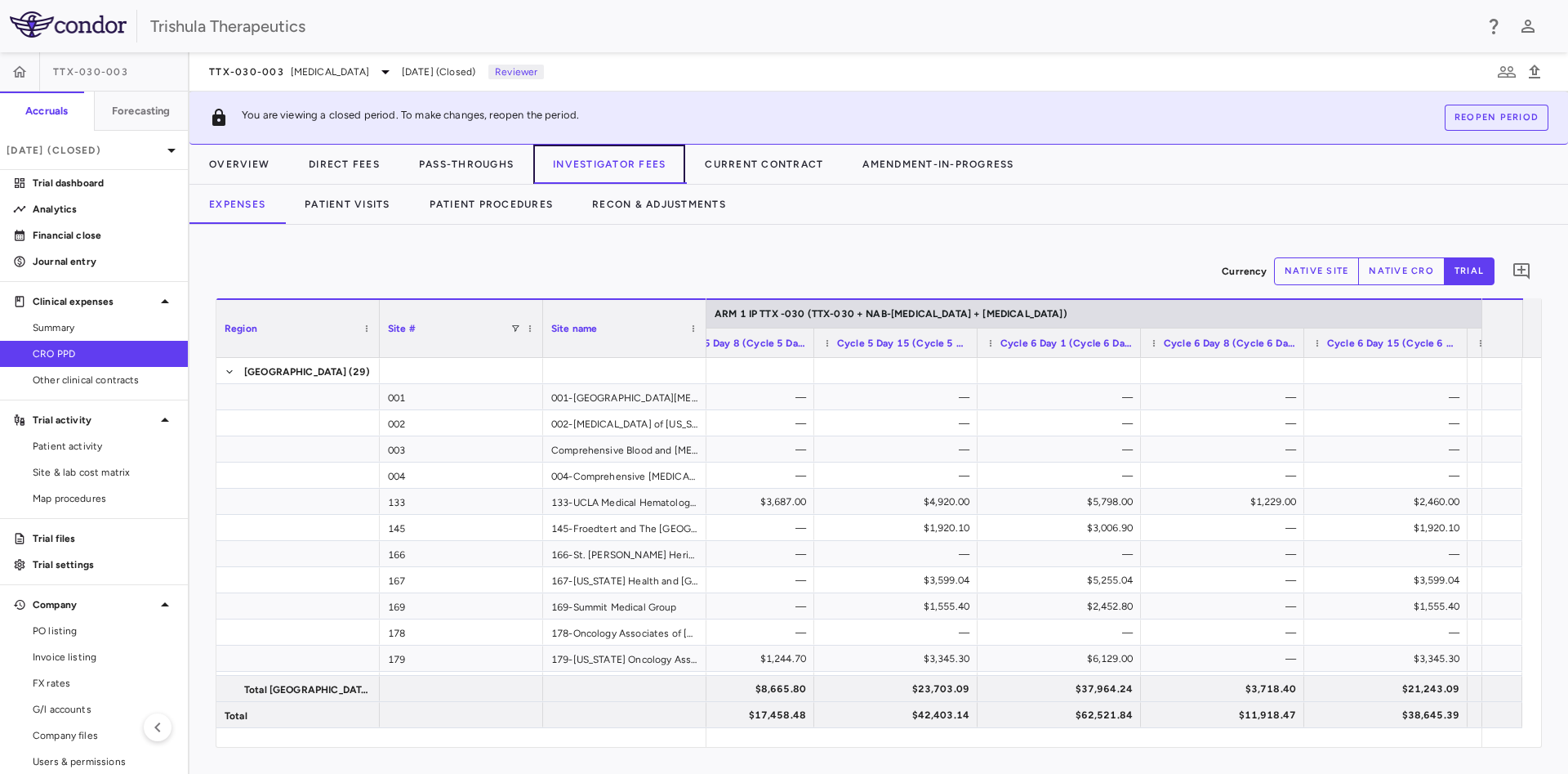
scroll to position [0, 3499]
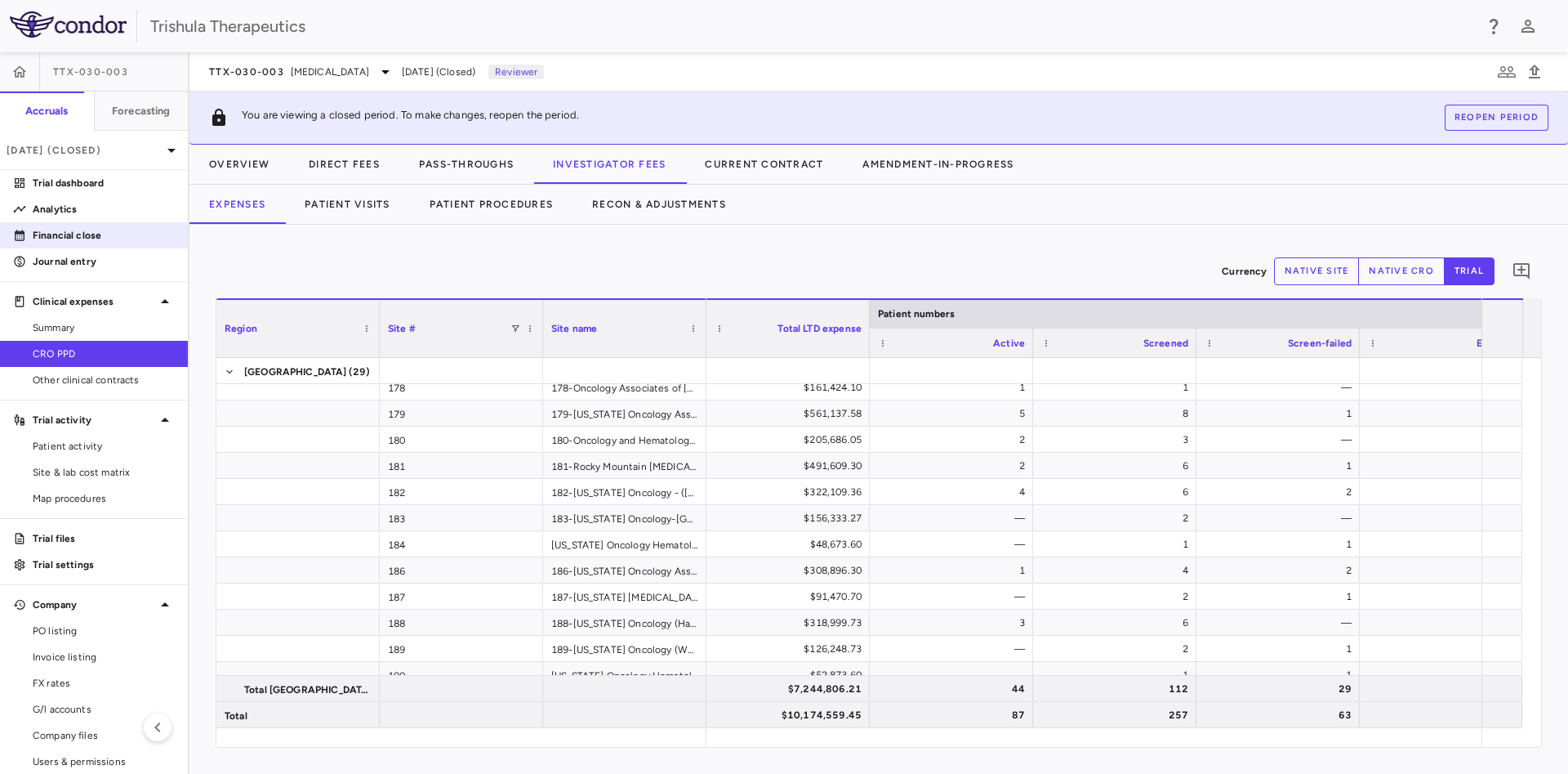
click at [91, 233] on p "Financial close" at bounding box center [104, 235] width 142 height 15
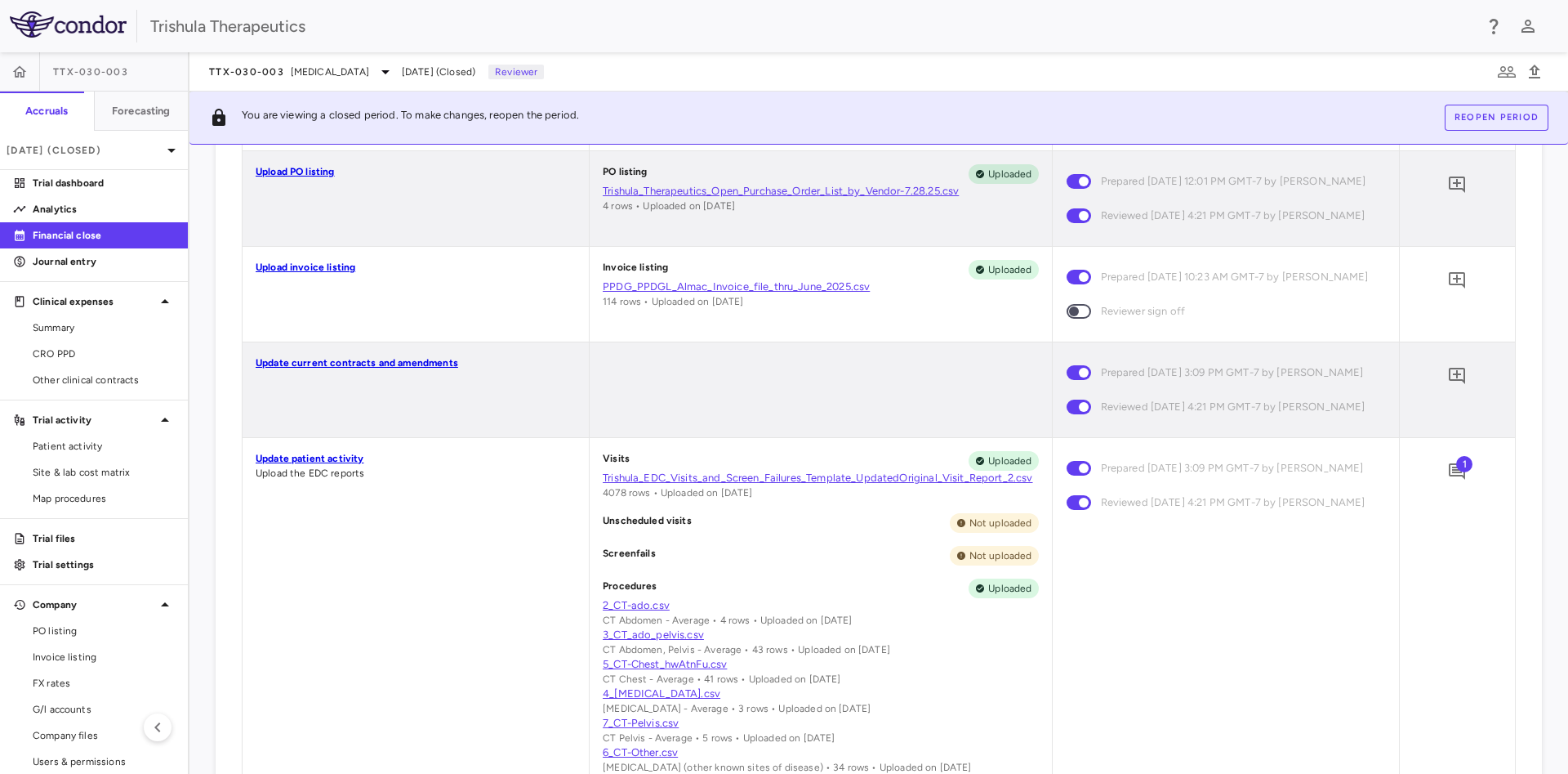
click at [750, 485] on link "Trishula_EDC_Visits_and_Screen_Failures_Template_UpdatedOriginal_Visit_Report_2…" at bounding box center [820, 477] width 435 height 15
